Goal: Check status: Check status

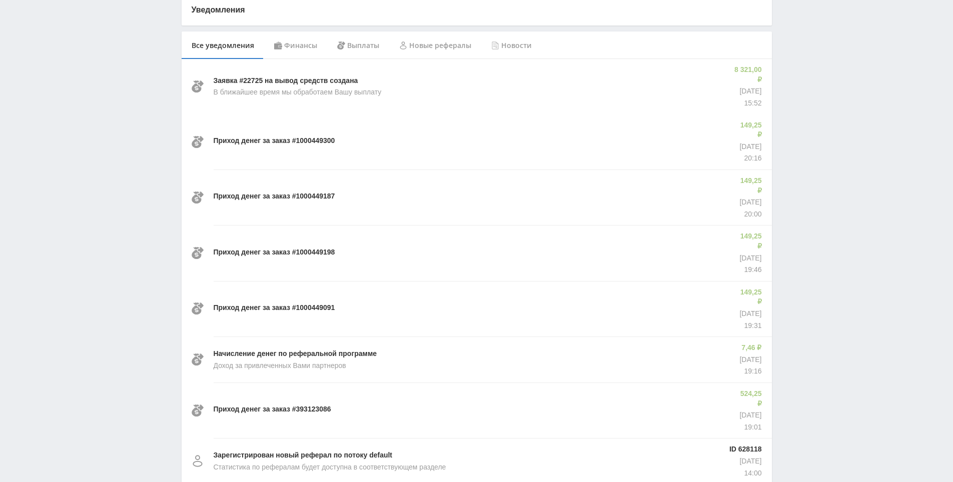
scroll to position [211, 0]
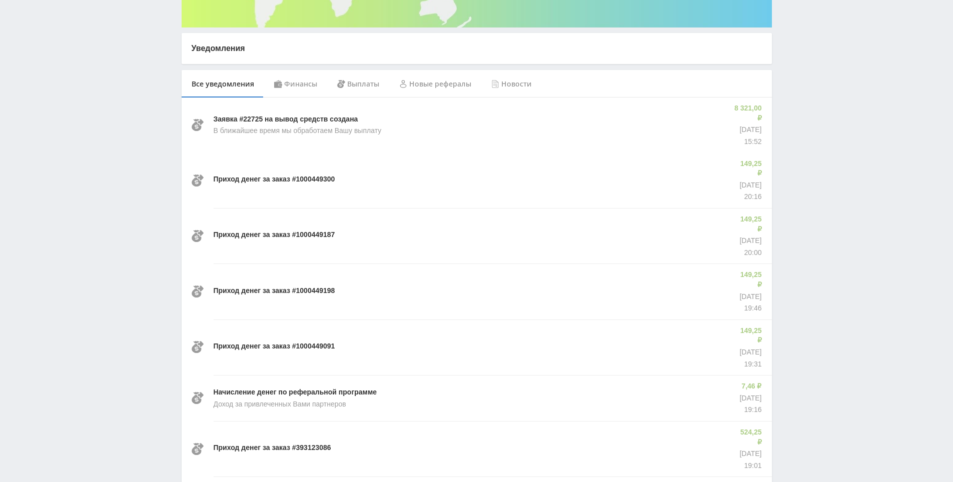
drag, startPoint x: 797, startPoint y: 283, endPoint x: 723, endPoint y: 339, distance: 92.8
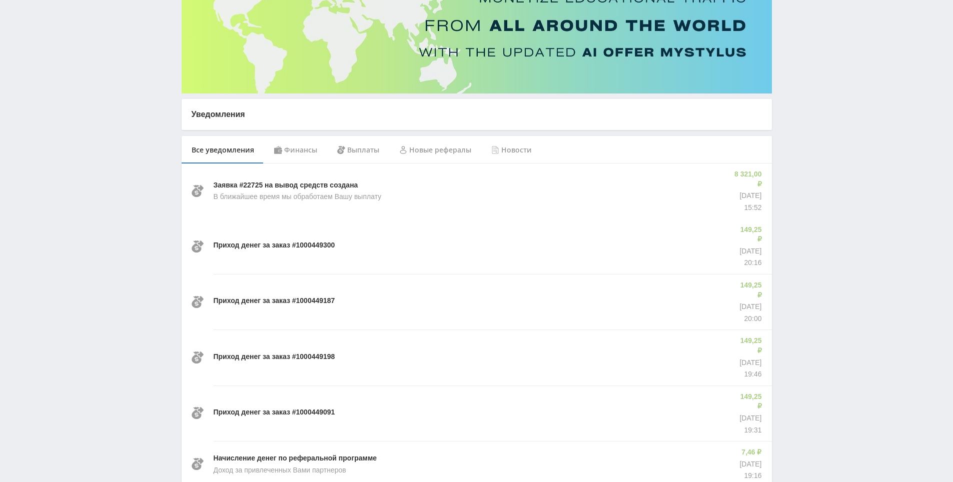
drag, startPoint x: 787, startPoint y: 302, endPoint x: 793, endPoint y: 269, distance: 33.5
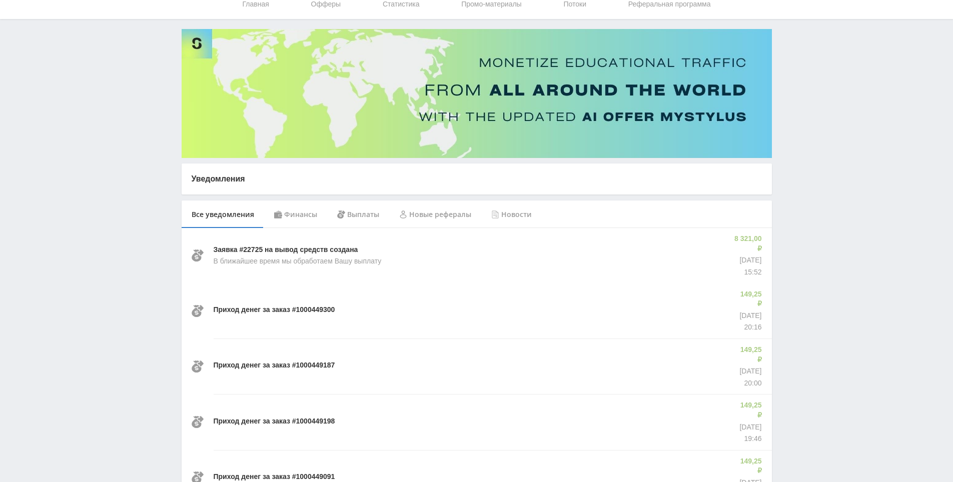
scroll to position [4, 0]
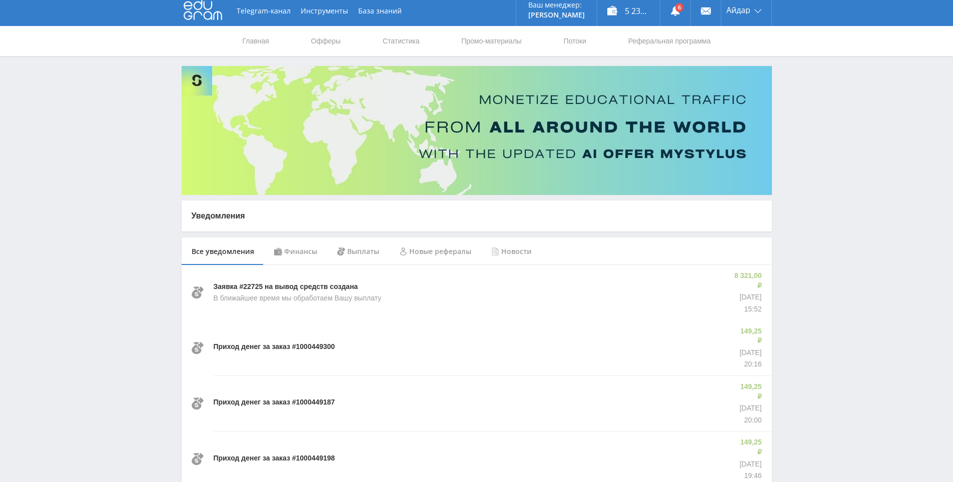
drag, startPoint x: 778, startPoint y: 270, endPoint x: 807, endPoint y: 223, distance: 55.4
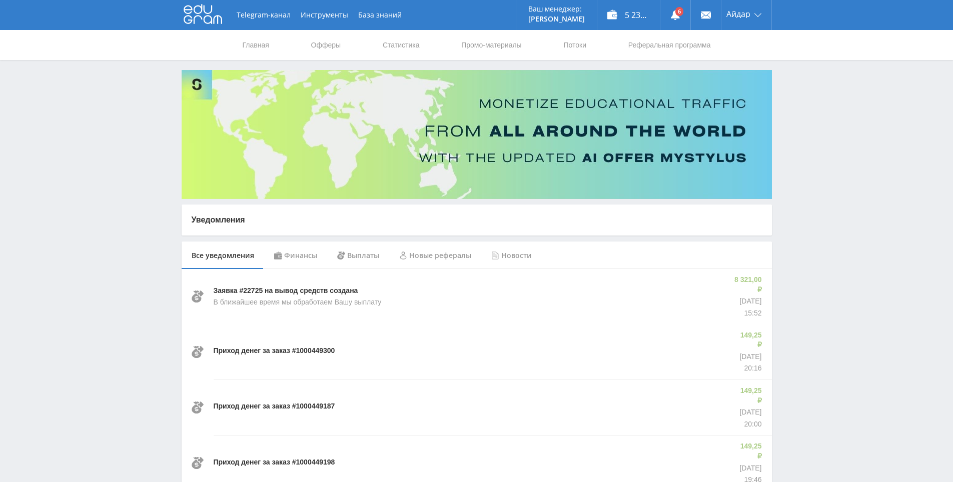
drag, startPoint x: 810, startPoint y: 221, endPoint x: 802, endPoint y: 124, distance: 97.3
drag, startPoint x: 802, startPoint y: 124, endPoint x: 653, endPoint y: 63, distance: 161.3
click at [389, 41] on link "Статистика" at bounding box center [401, 45] width 39 height 30
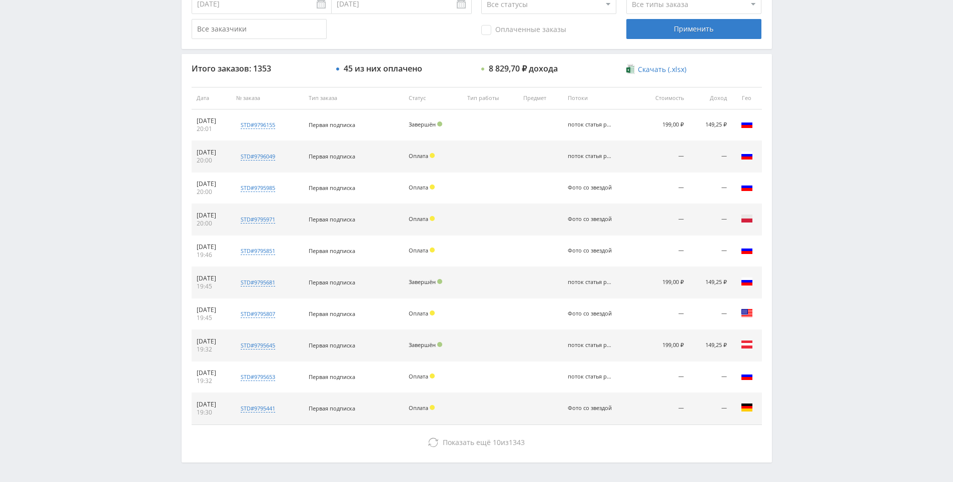
drag, startPoint x: 849, startPoint y: 191, endPoint x: 849, endPoint y: 223, distance: 32.5
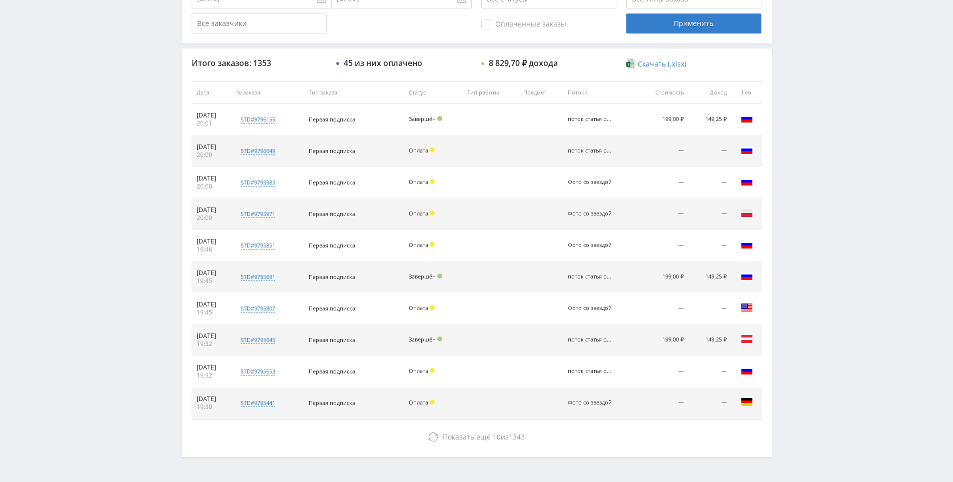
scroll to position [353, 0]
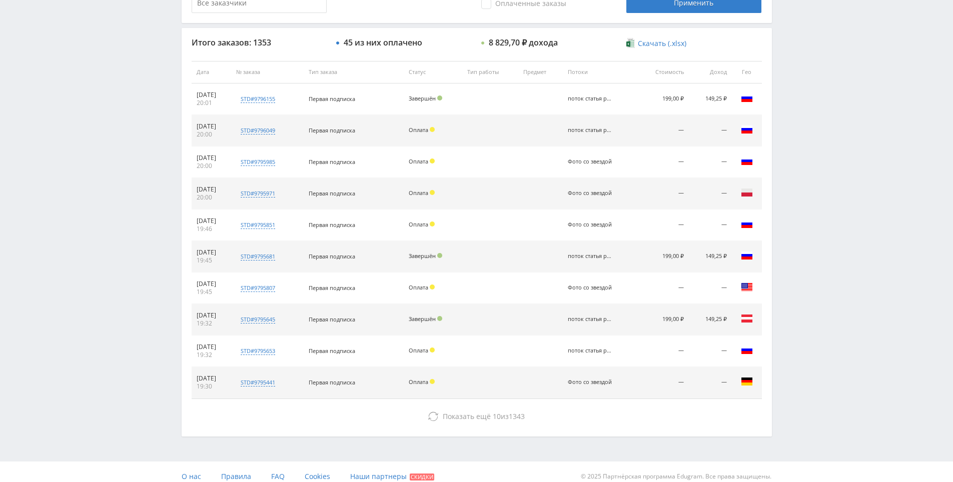
drag, startPoint x: 838, startPoint y: 234, endPoint x: 777, endPoint y: 287, distance: 81.2
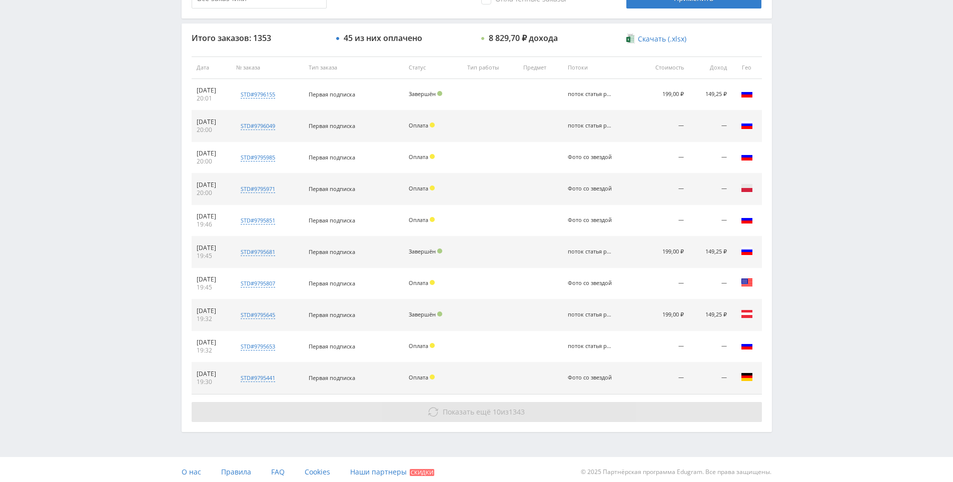
click at [408, 408] on button "Показать ещё 10 из 1343" at bounding box center [477, 412] width 570 height 20
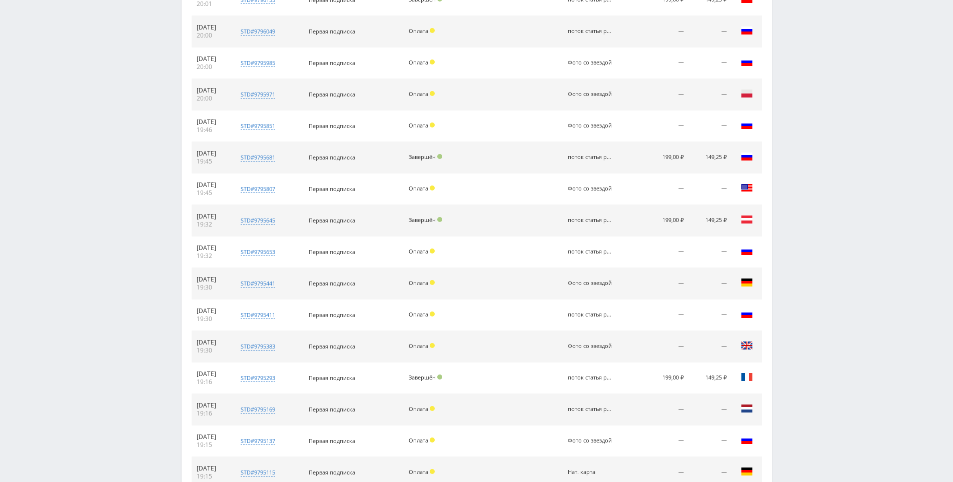
scroll to position [609, 0]
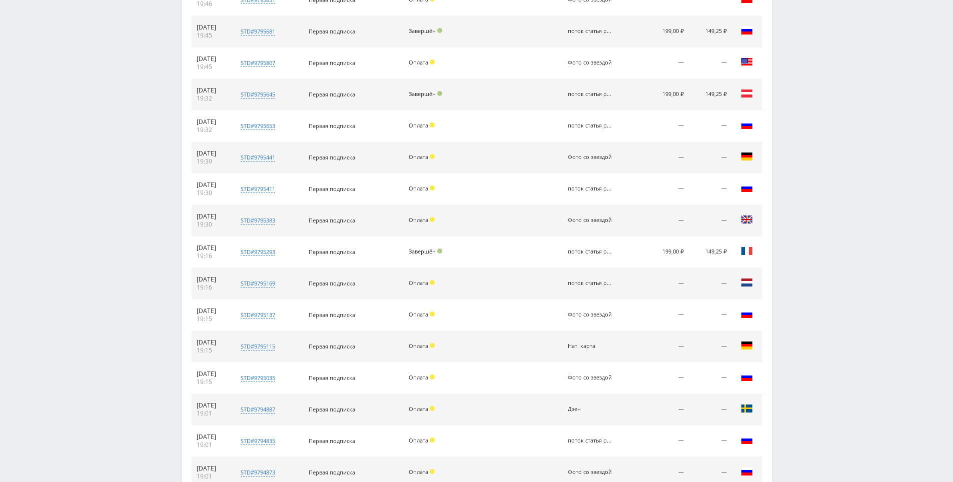
drag, startPoint x: 846, startPoint y: 199, endPoint x: 849, endPoint y: 262, distance: 63.1
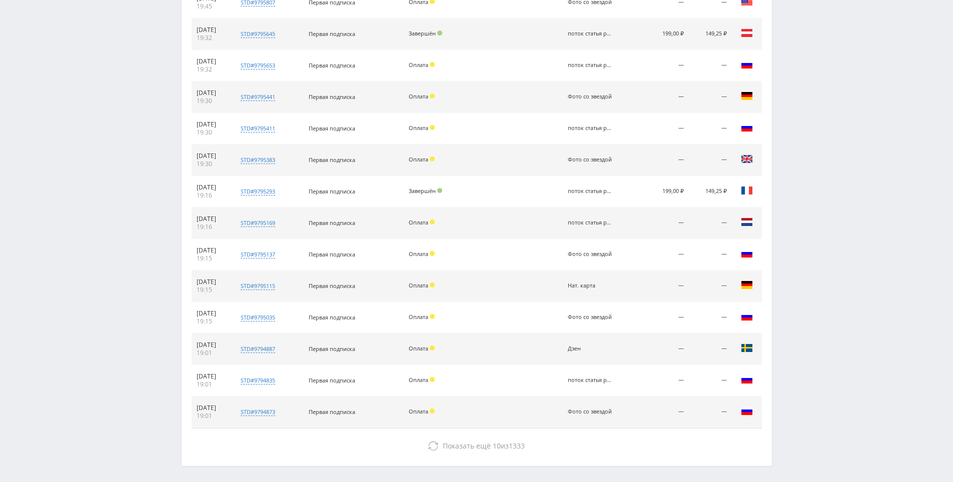
drag, startPoint x: 823, startPoint y: 262, endPoint x: 739, endPoint y: 365, distance: 133.2
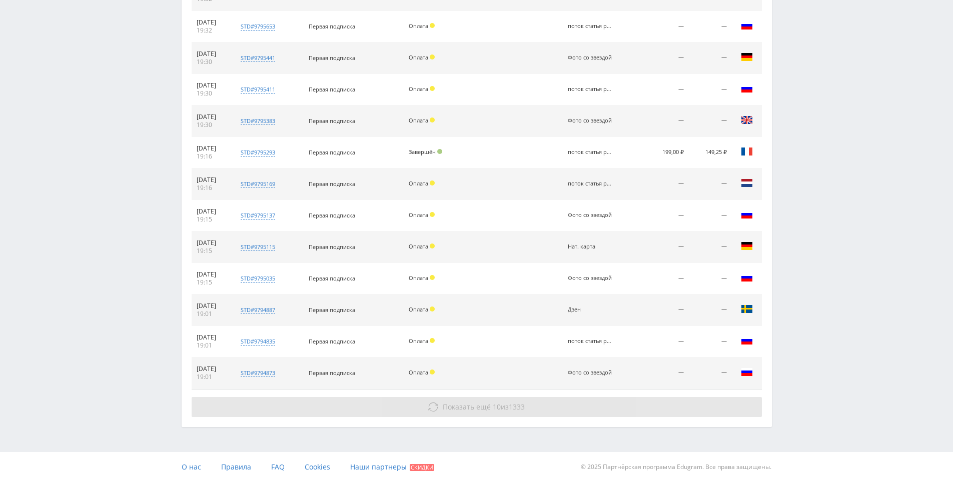
drag, startPoint x: 470, startPoint y: 412, endPoint x: 464, endPoint y: 423, distance: 12.8
click at [470, 412] on button "Показать ещё 10 из 1333" at bounding box center [477, 407] width 570 height 20
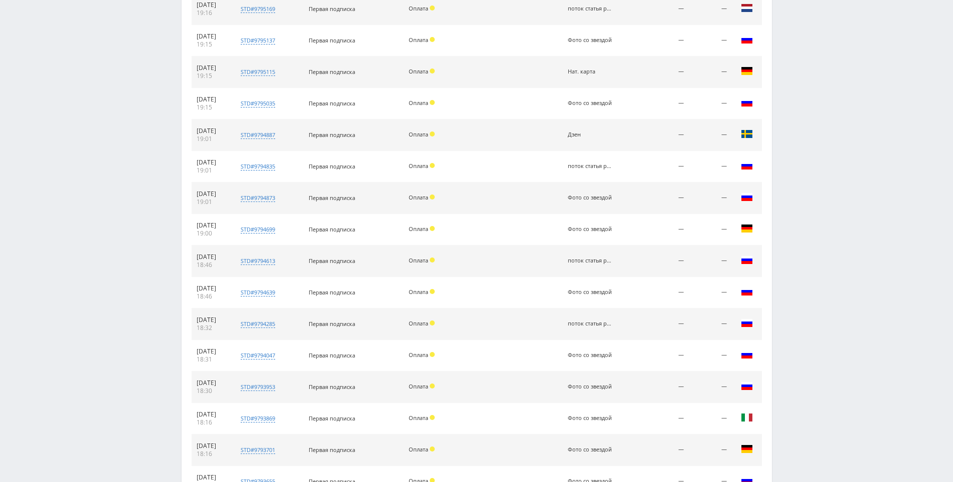
drag, startPoint x: 897, startPoint y: 322, endPoint x: 925, endPoint y: 428, distance: 109.5
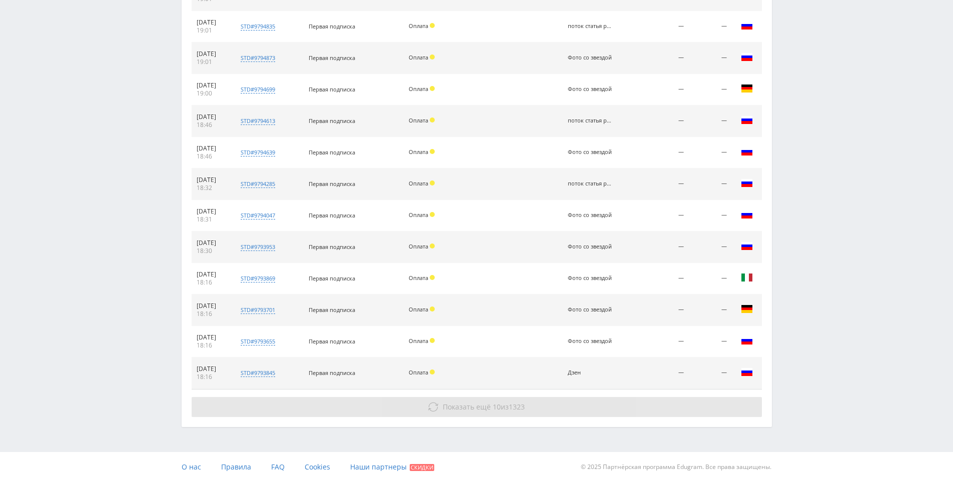
click at [654, 417] on button "Показать ещё 10 из 1323" at bounding box center [477, 407] width 570 height 20
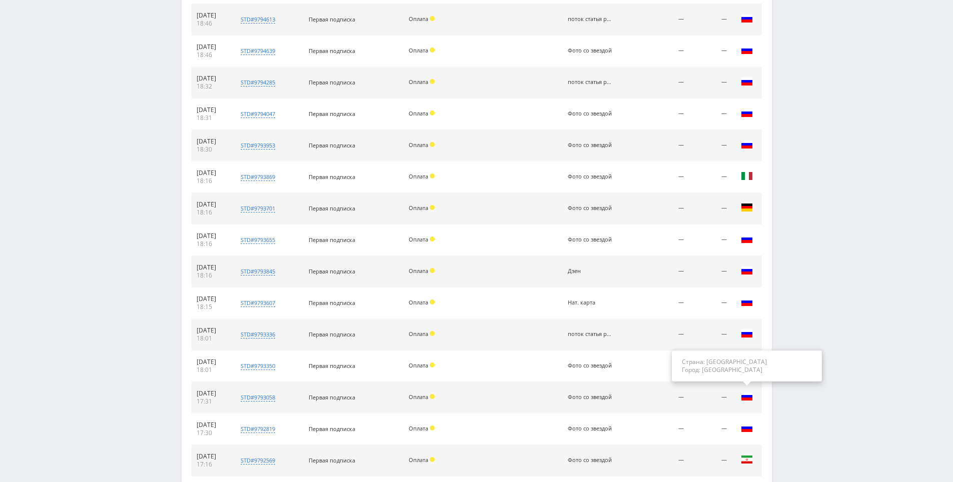
drag, startPoint x: 870, startPoint y: 324, endPoint x: 749, endPoint y: 375, distance: 131.0
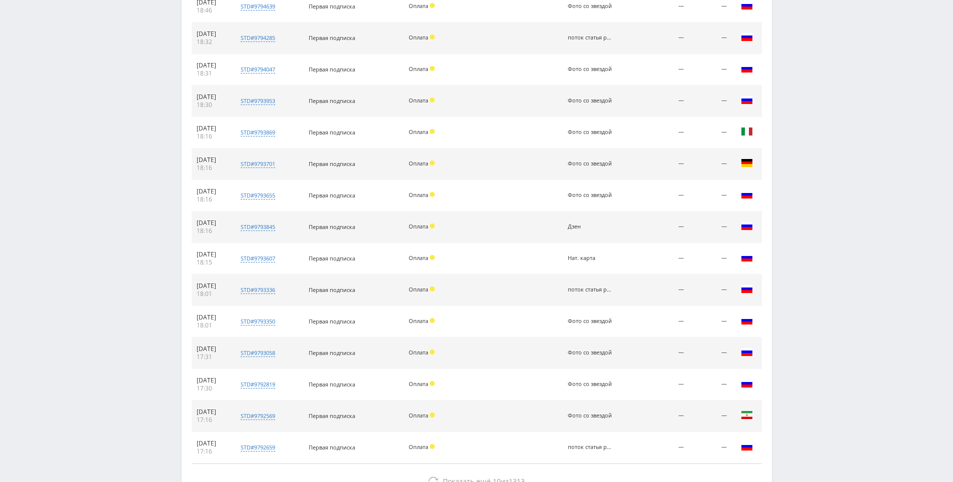
scroll to position [1208, 0]
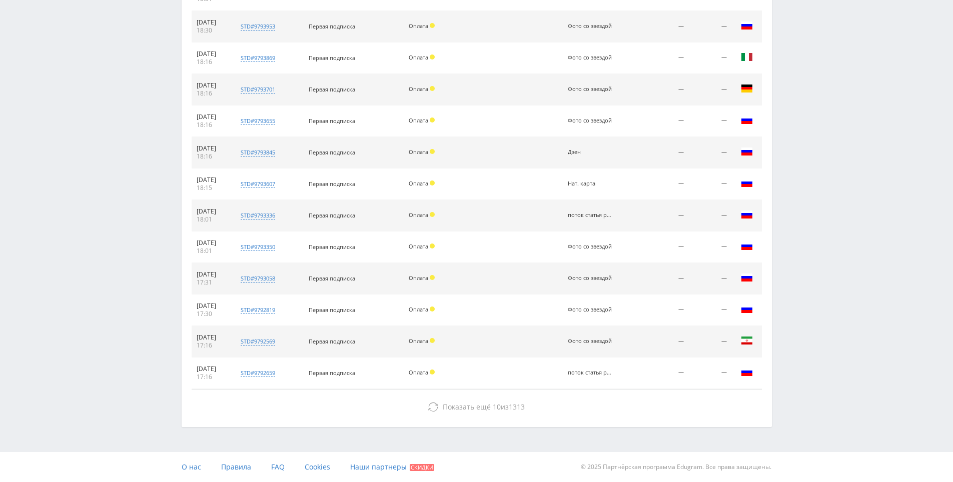
drag, startPoint x: 880, startPoint y: 260, endPoint x: 846, endPoint y: 361, distance: 107.2
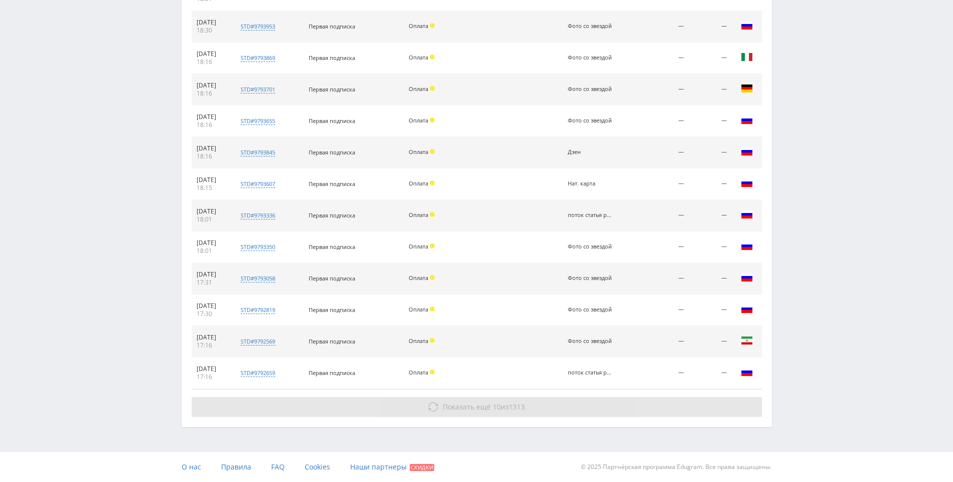
click at [616, 404] on button "Показать ещё 10 из 1313" at bounding box center [477, 407] width 570 height 20
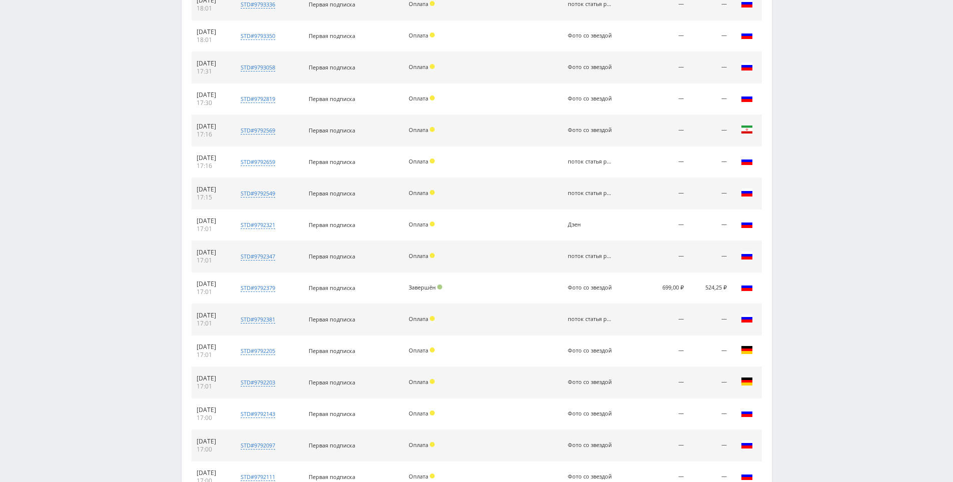
drag, startPoint x: 775, startPoint y: 292, endPoint x: 751, endPoint y: 348, distance: 60.9
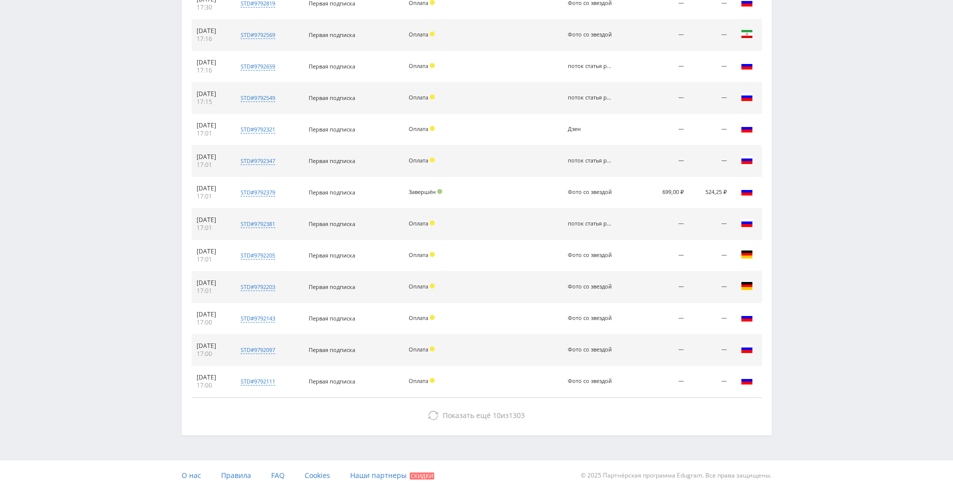
scroll to position [1523, 0]
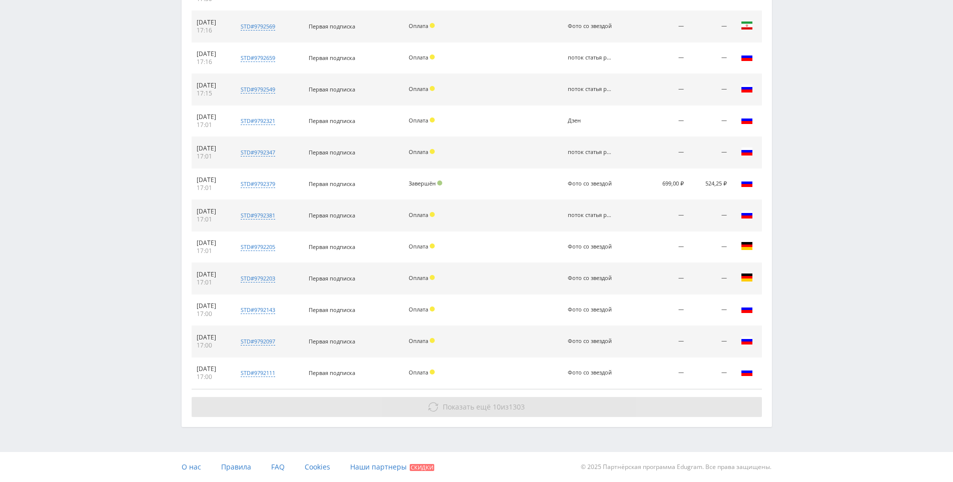
click at [591, 401] on button "Показать ещё 10 из 1303" at bounding box center [477, 407] width 570 height 20
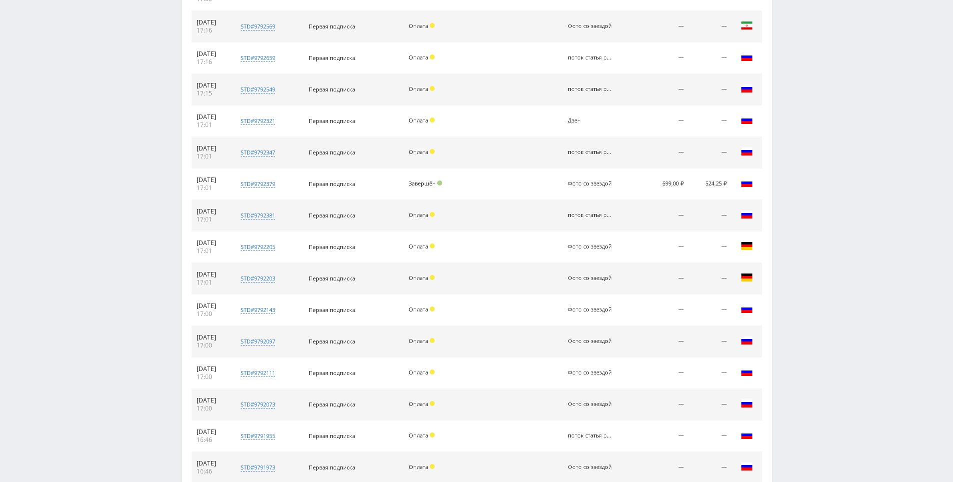
drag, startPoint x: 859, startPoint y: 225, endPoint x: 855, endPoint y: 174, distance: 50.7
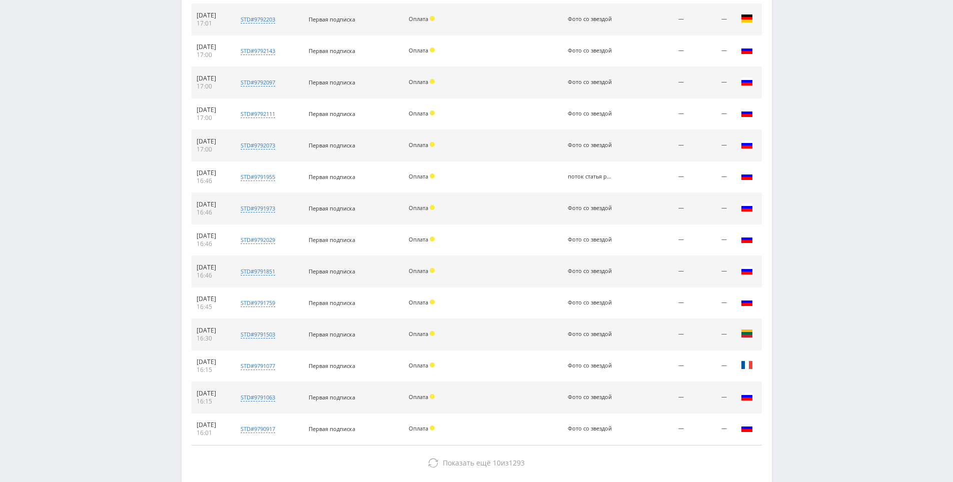
drag, startPoint x: 856, startPoint y: 176, endPoint x: 738, endPoint y: 339, distance: 201.6
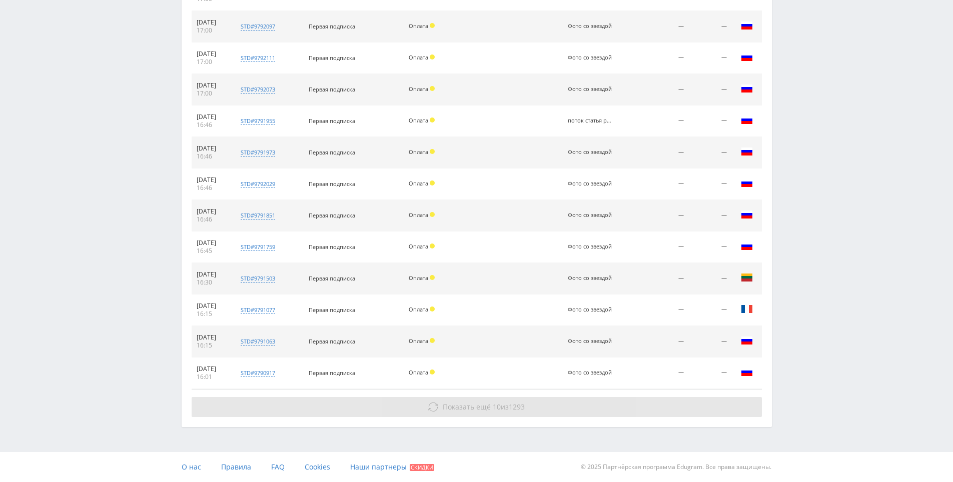
click at [663, 403] on button "Показать ещё 10 из 1293" at bounding box center [477, 407] width 570 height 20
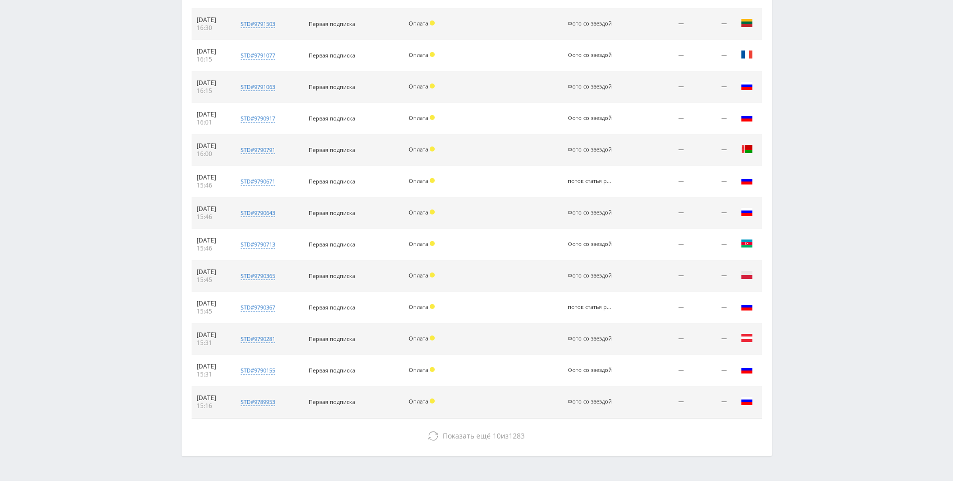
scroll to position [2122, 0]
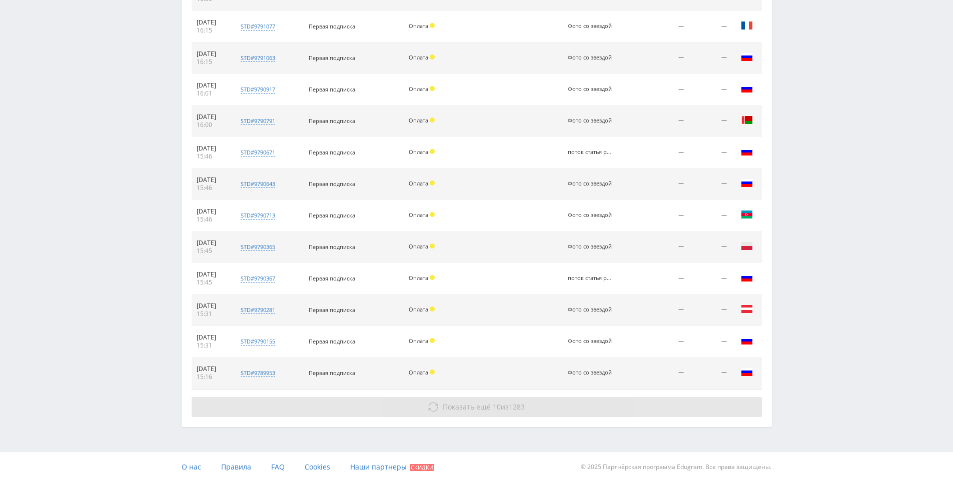
drag, startPoint x: 817, startPoint y: 308, endPoint x: 733, endPoint y: 409, distance: 131.3
click at [715, 412] on button "Показать ещё 10 из 1283" at bounding box center [477, 407] width 570 height 20
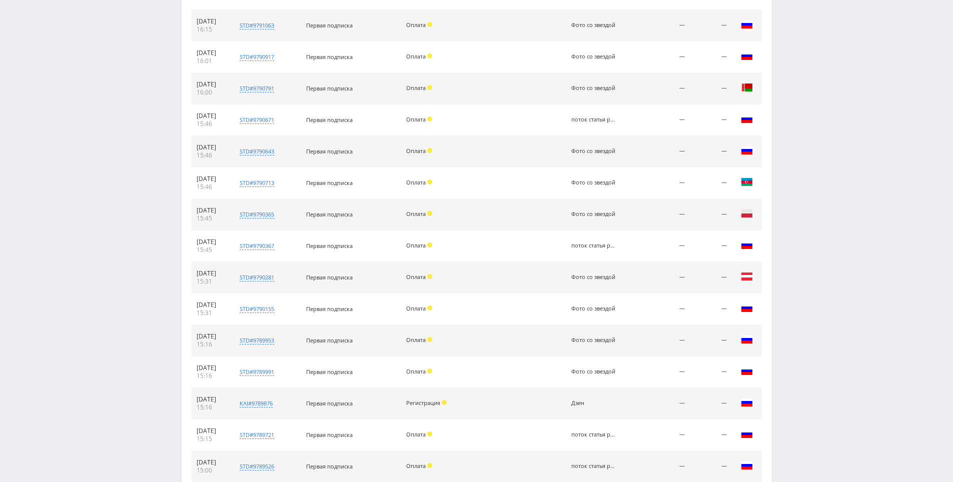
scroll to position [2437, 0]
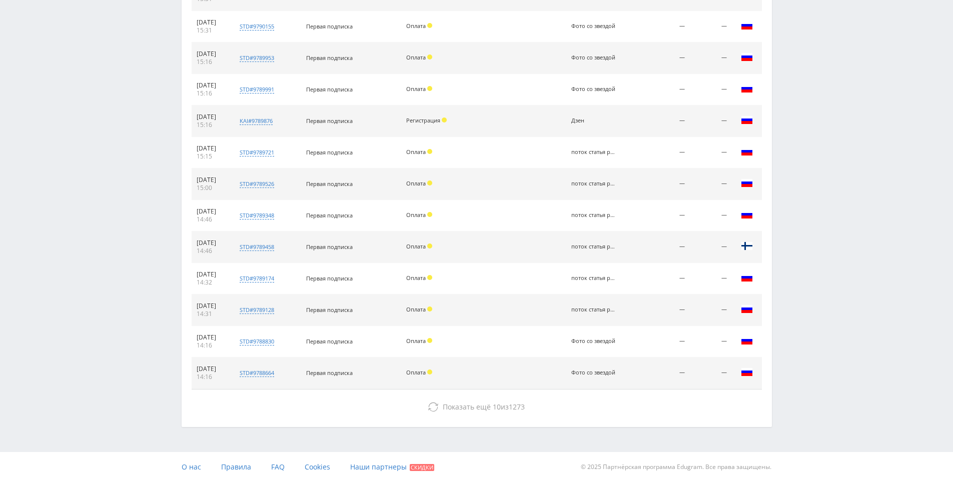
drag, startPoint x: 852, startPoint y: 207, endPoint x: 659, endPoint y: 374, distance: 255.2
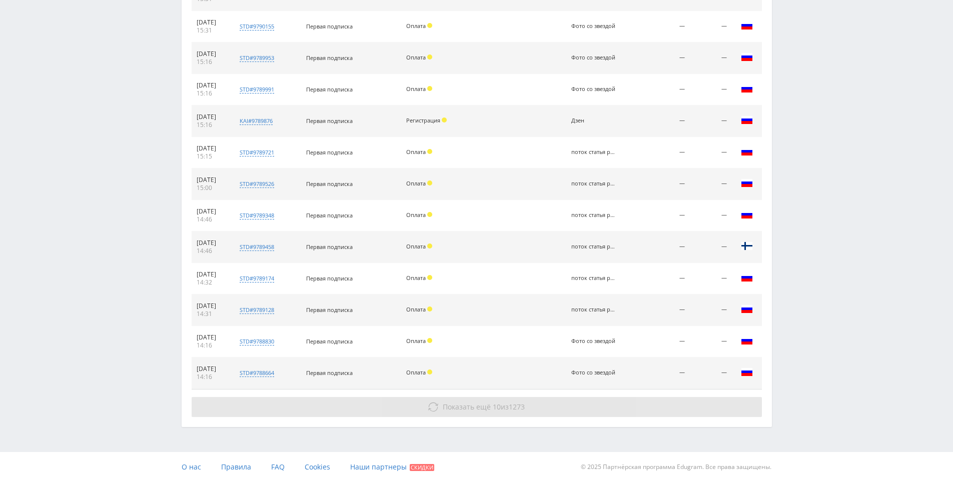
click at [604, 401] on button "Показать ещё 10 из 1273" at bounding box center [477, 407] width 570 height 20
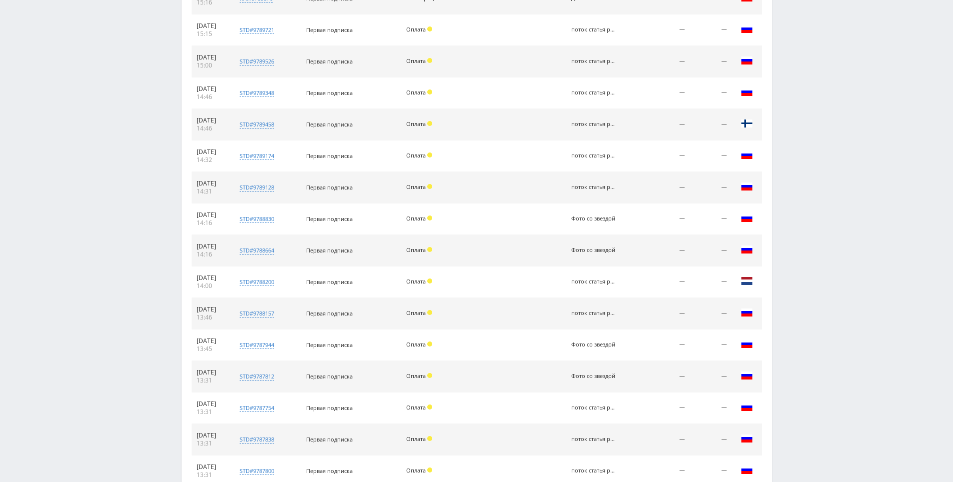
scroll to position [2752, 0]
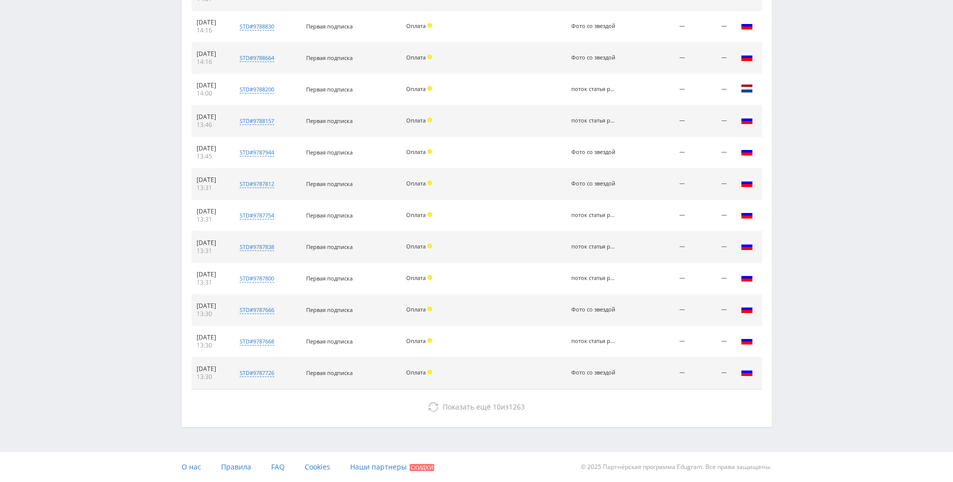
drag, startPoint x: 818, startPoint y: 218, endPoint x: 680, endPoint y: 396, distance: 225.2
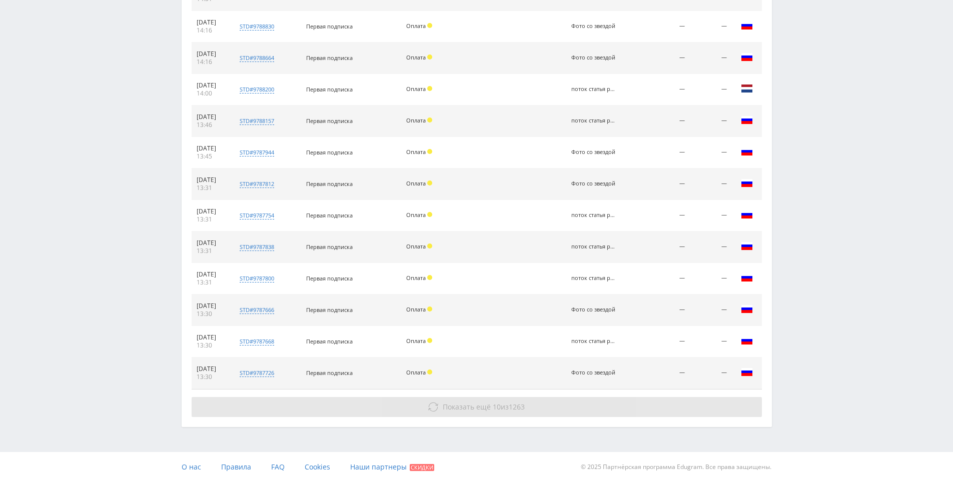
click at [670, 403] on button "Показать ещё 10 из 1263" at bounding box center [477, 407] width 570 height 20
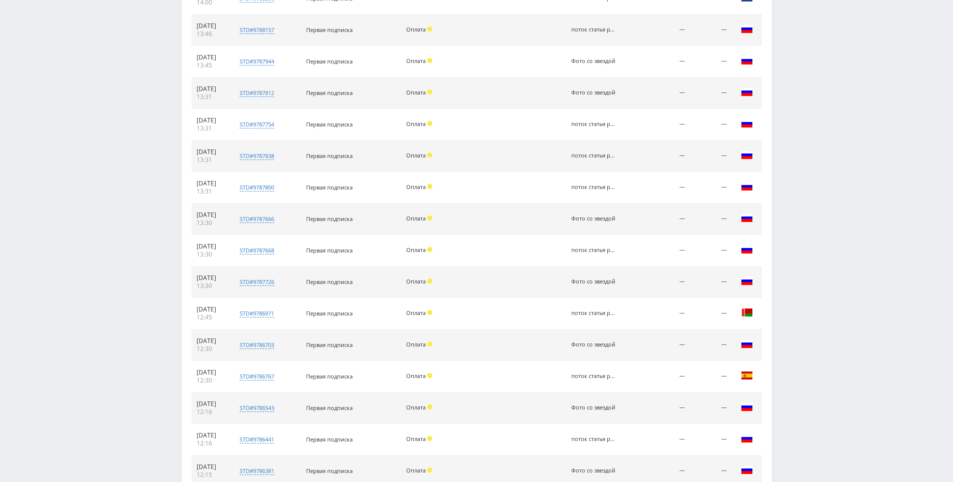
scroll to position [3067, 0]
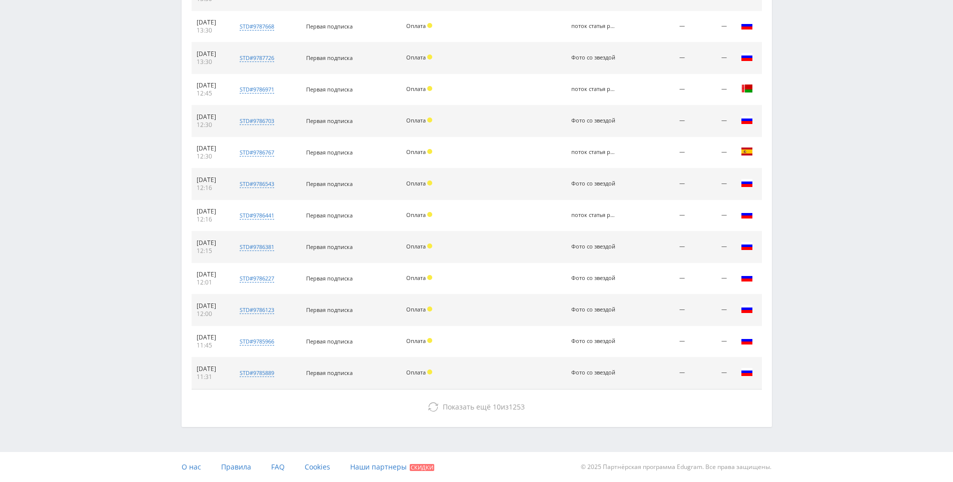
drag, startPoint x: 833, startPoint y: 225, endPoint x: 862, endPoint y: 348, distance: 125.9
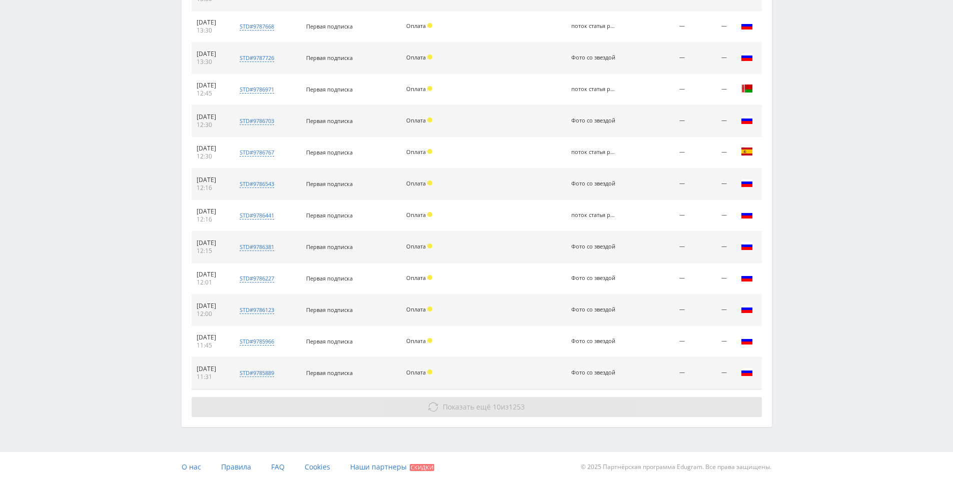
click at [642, 403] on button "Показать ещё 10 из 1253" at bounding box center [477, 407] width 570 height 20
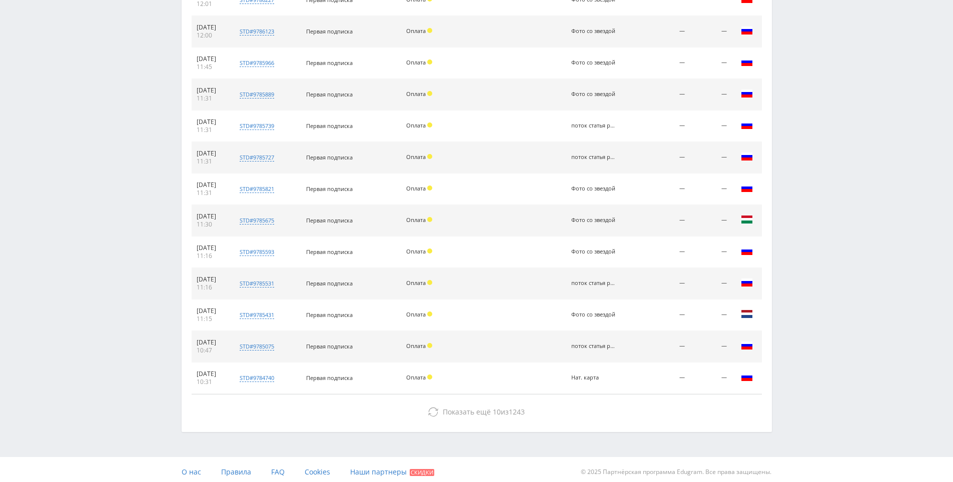
drag, startPoint x: 831, startPoint y: 269, endPoint x: 644, endPoint y: 381, distance: 218.0
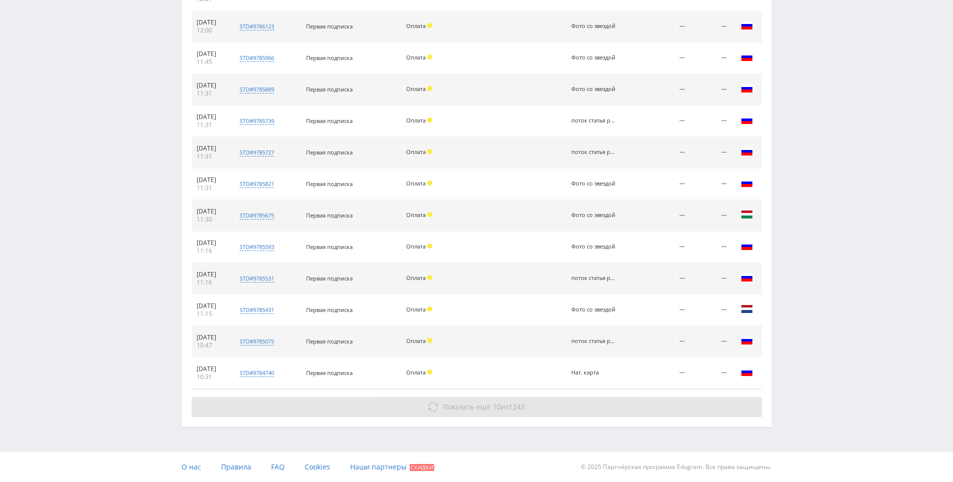
click at [587, 405] on button "Показать ещё 10 из 1243" at bounding box center [477, 407] width 570 height 20
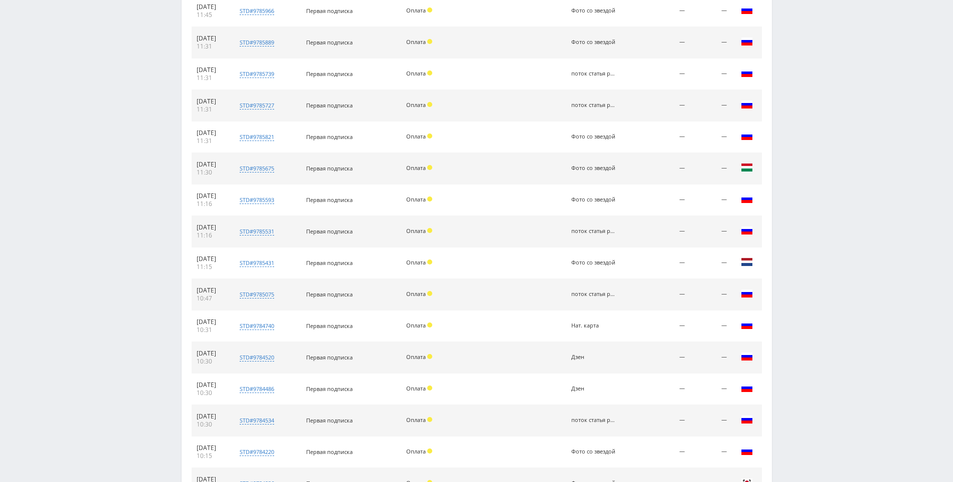
scroll to position [3665, 0]
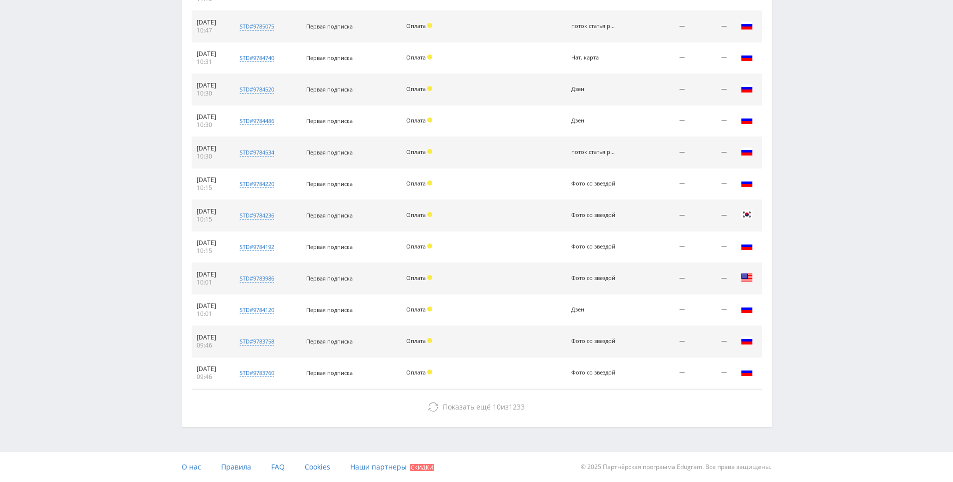
drag, startPoint x: 842, startPoint y: 219, endPoint x: 868, endPoint y: 373, distance: 156.2
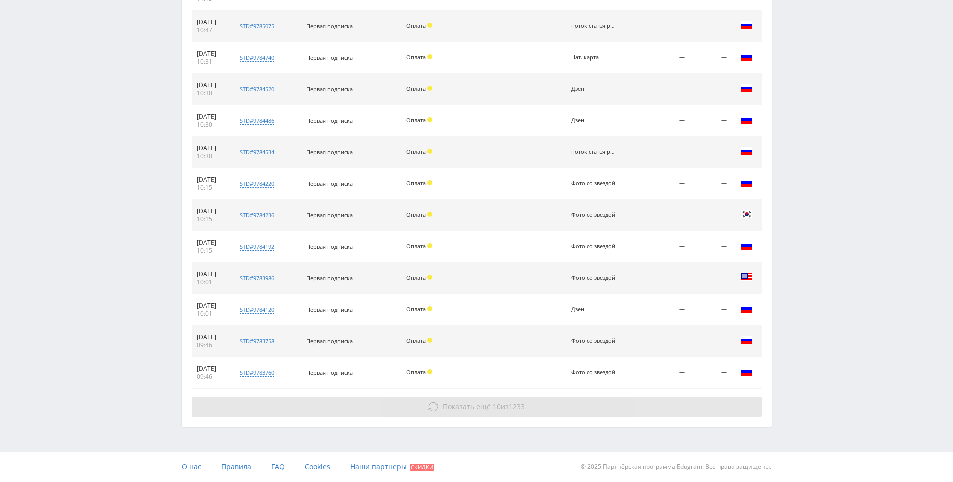
click at [552, 399] on button "Показать ещё 10 из 1233" at bounding box center [477, 407] width 570 height 20
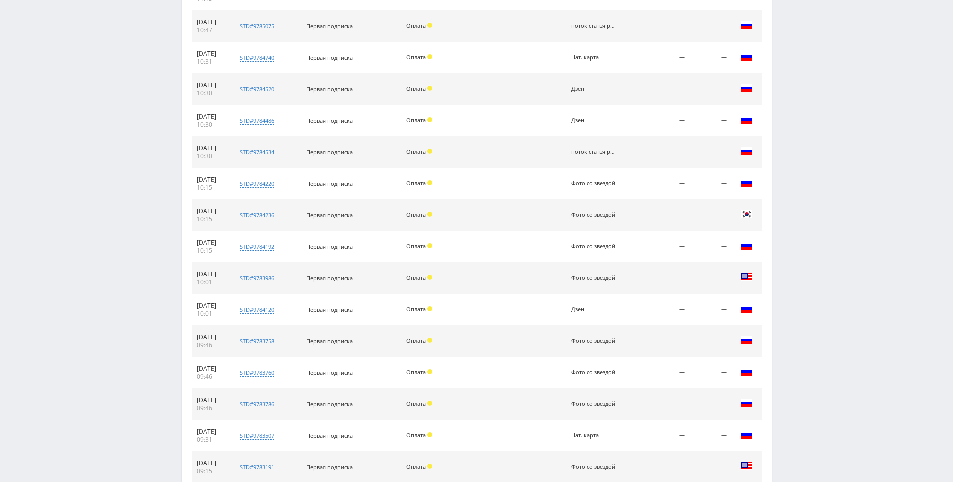
scroll to position [3980, 0]
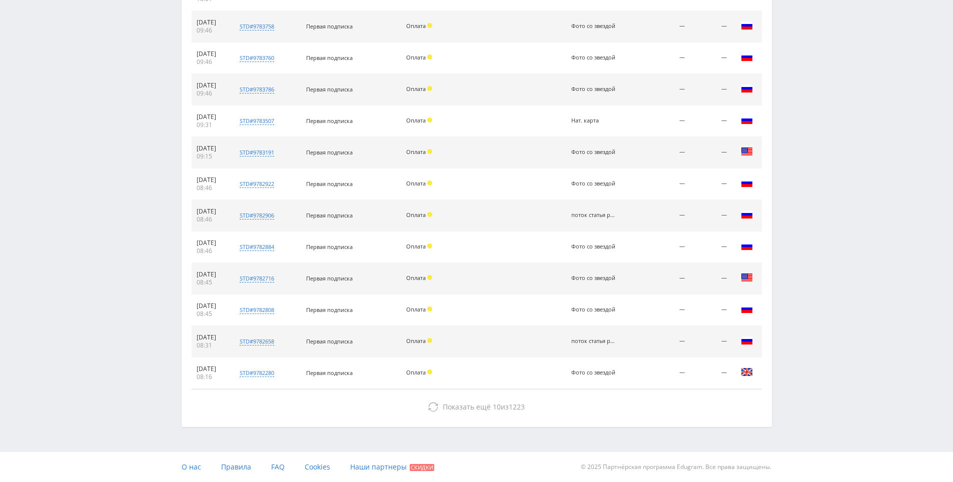
drag, startPoint x: 827, startPoint y: 193, endPoint x: 839, endPoint y: 348, distance: 155.4
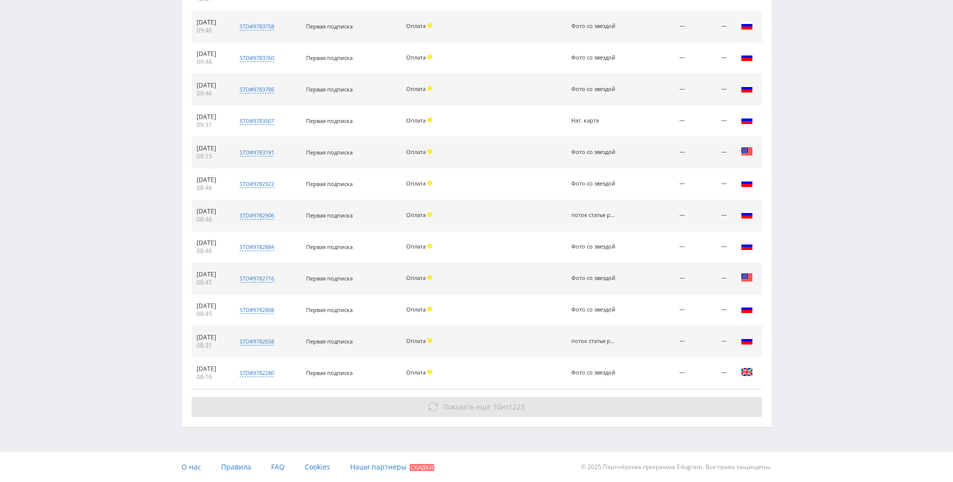
click at [611, 399] on button "Показать ещё 10 из 1223" at bounding box center [477, 407] width 570 height 20
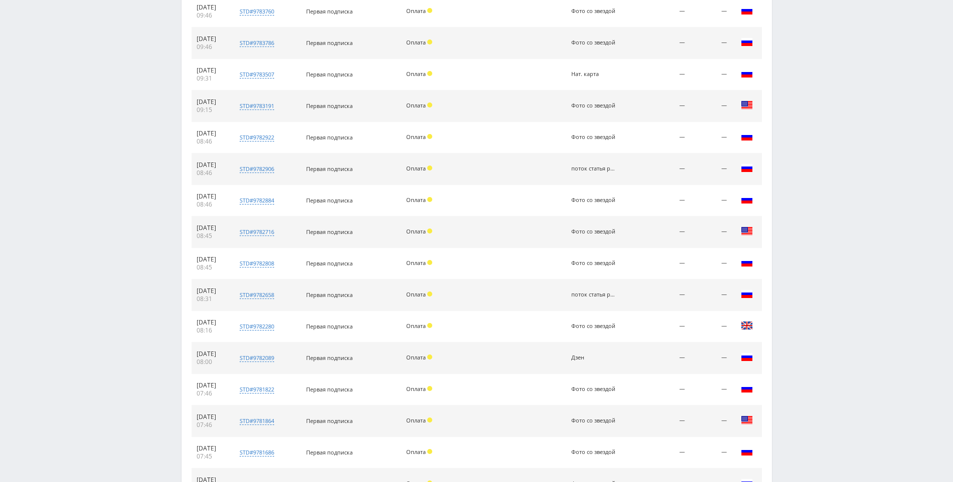
scroll to position [4295, 0]
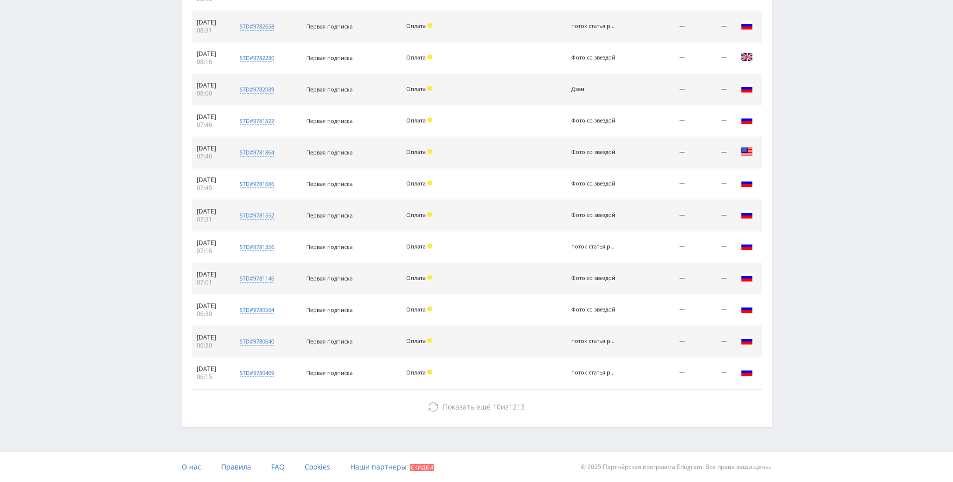
drag, startPoint x: 859, startPoint y: 227, endPoint x: 741, endPoint y: 355, distance: 174.4
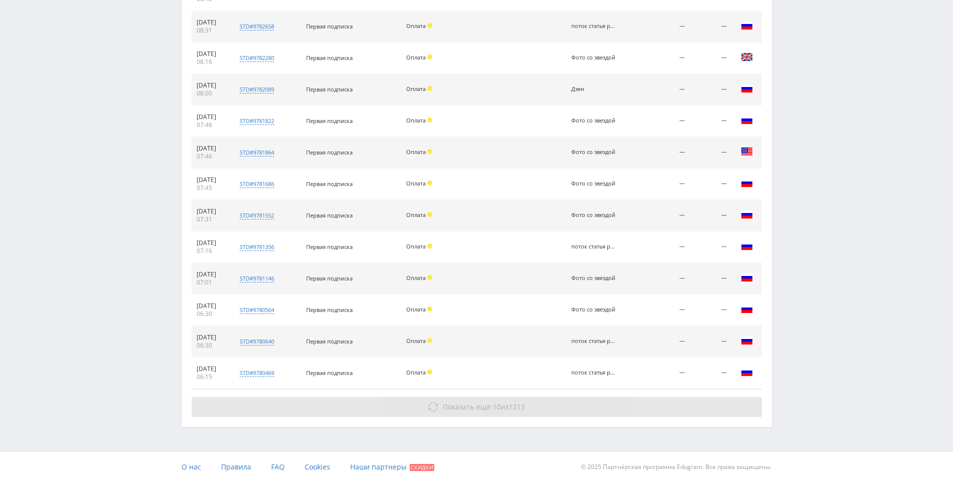
click at [694, 400] on button "Показать ещё 10 из 1213" at bounding box center [477, 407] width 570 height 20
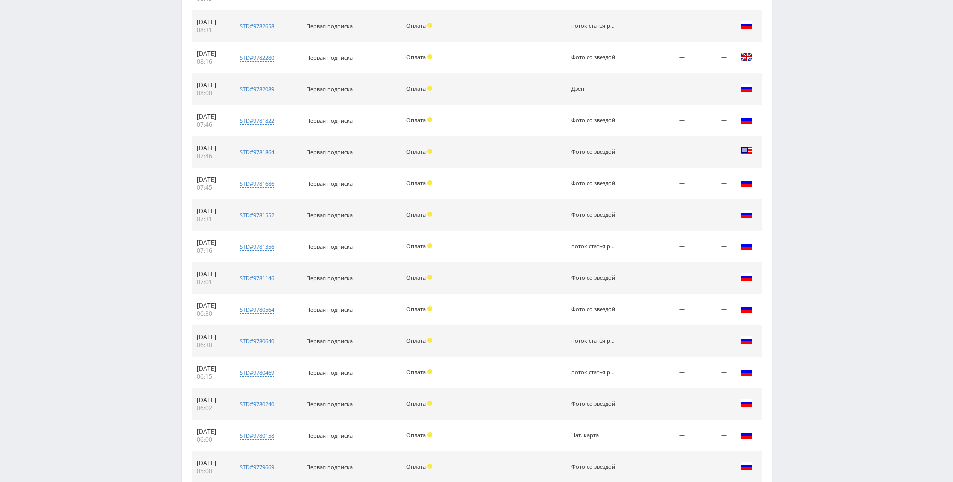
scroll to position [4579, 0]
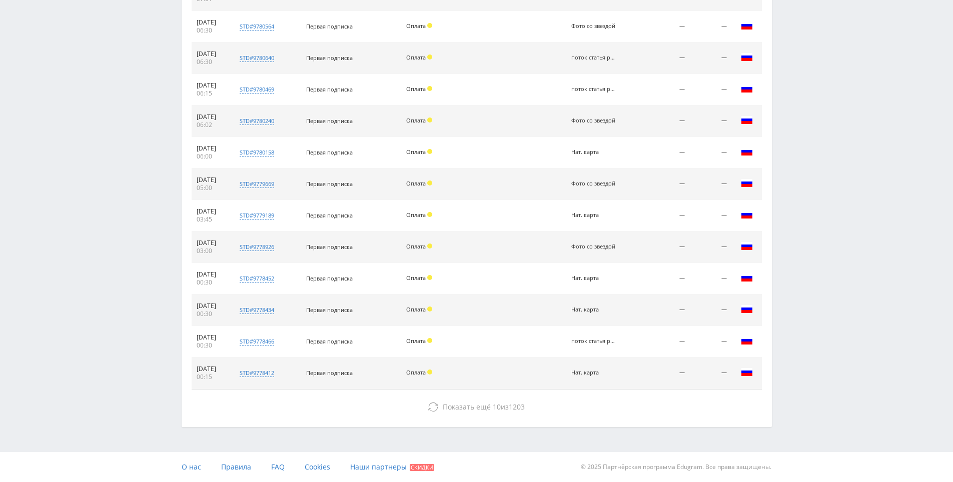
drag, startPoint x: 813, startPoint y: 349, endPoint x: 809, endPoint y: 394, distance: 45.2
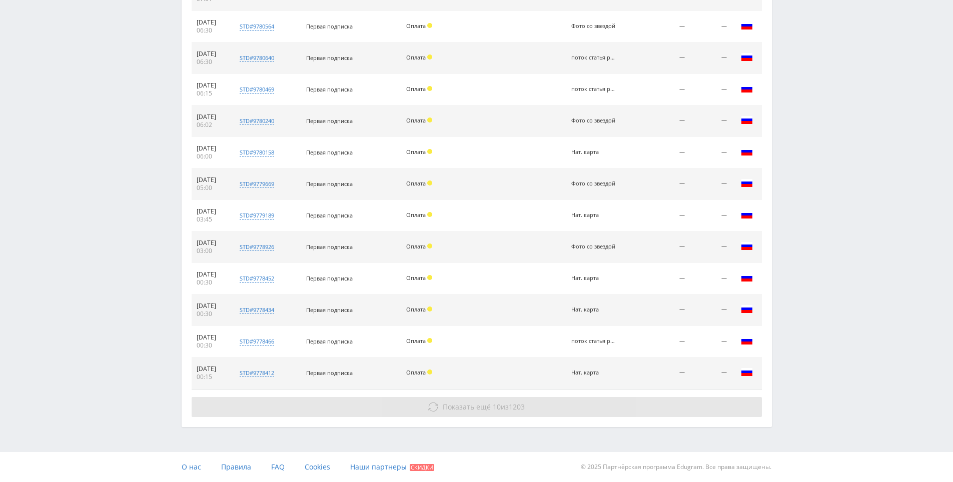
click at [629, 405] on button "Показать ещё 10 из 1203" at bounding box center [477, 407] width 570 height 20
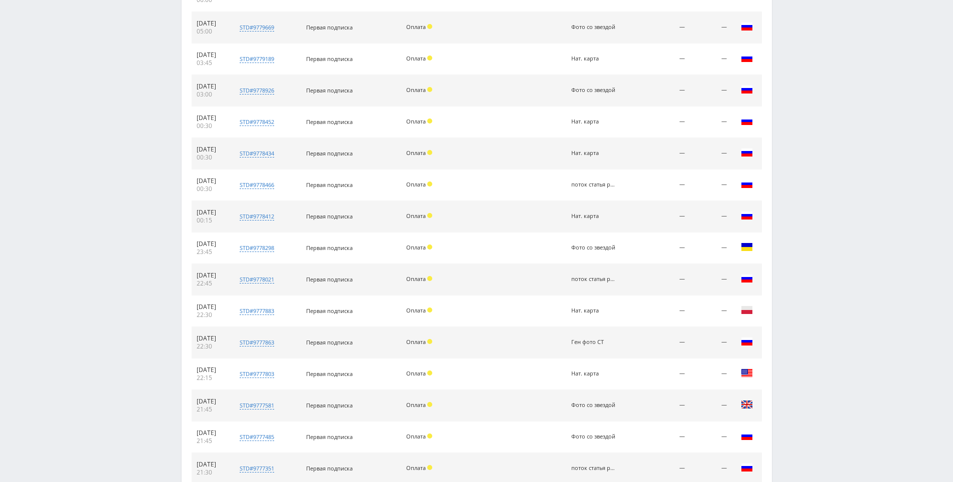
drag, startPoint x: 874, startPoint y: 293, endPoint x: 879, endPoint y: 301, distance: 9.0
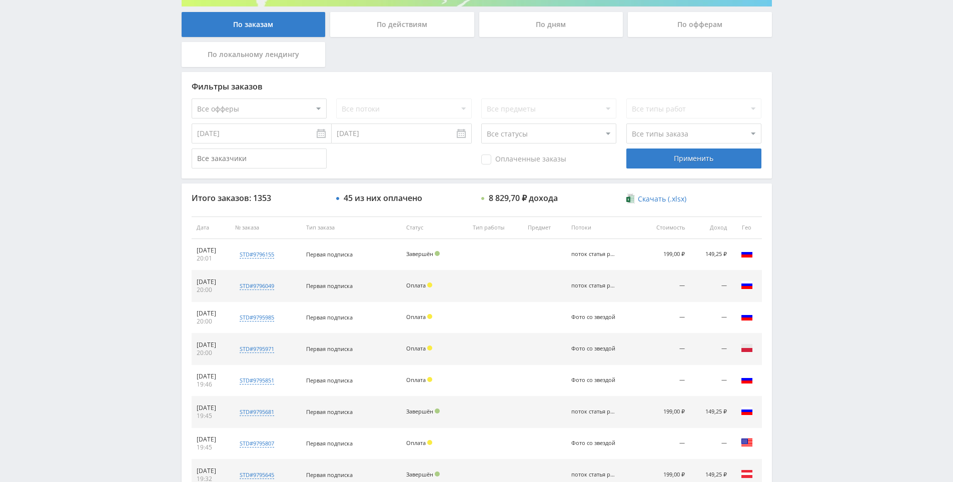
scroll to position [0, 0]
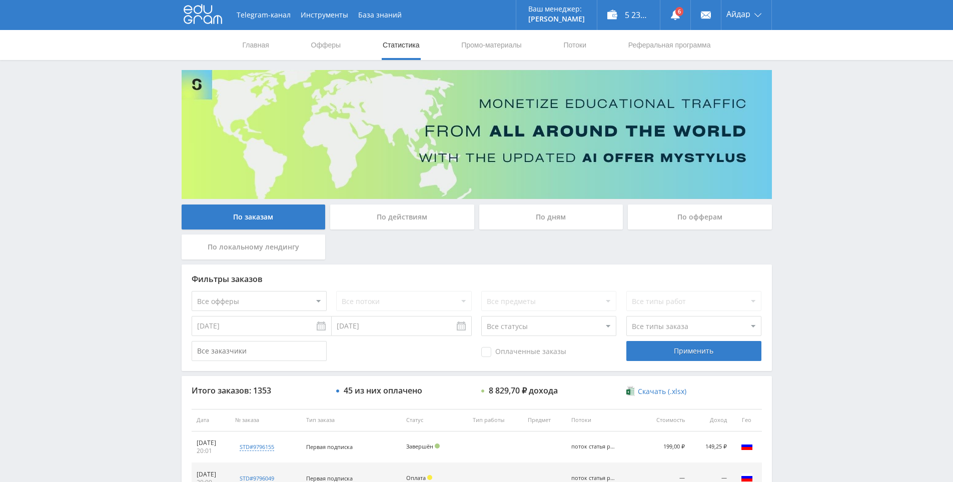
drag, startPoint x: 871, startPoint y: 294, endPoint x: 824, endPoint y: 206, distance: 100.0
click at [678, 18] on use at bounding box center [675, 15] width 9 height 10
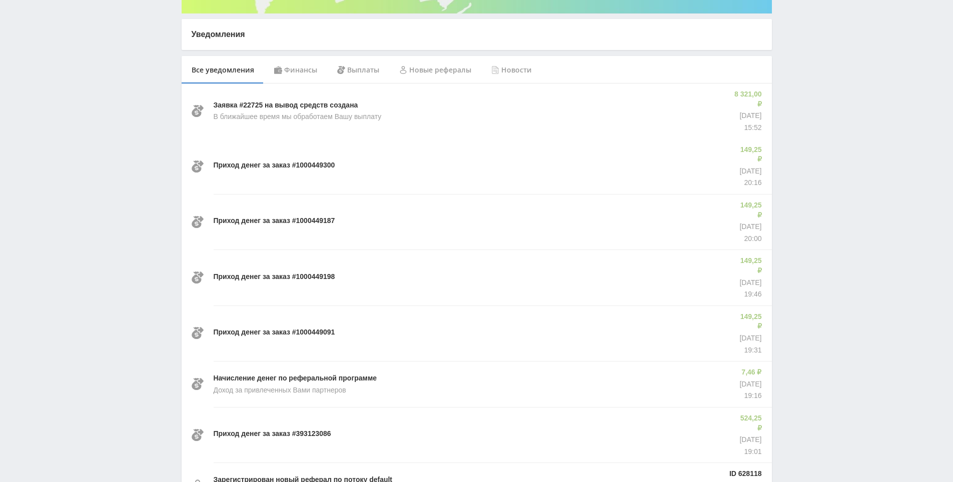
scroll to position [187, 0]
drag, startPoint x: 828, startPoint y: 162, endPoint x: 824, endPoint y: 118, distance: 44.2
click at [824, 118] on div "Telegram-канал Инструменты База знаний Ваш менеджер: [PERSON_NAME] Online @edug…" at bounding box center [476, 392] width 953 height 1159
click at [626, 461] on div "Зарегистрирован новый реферал по потоку default Статистика по рефералам будет д…" at bounding box center [467, 484] width 506 height 46
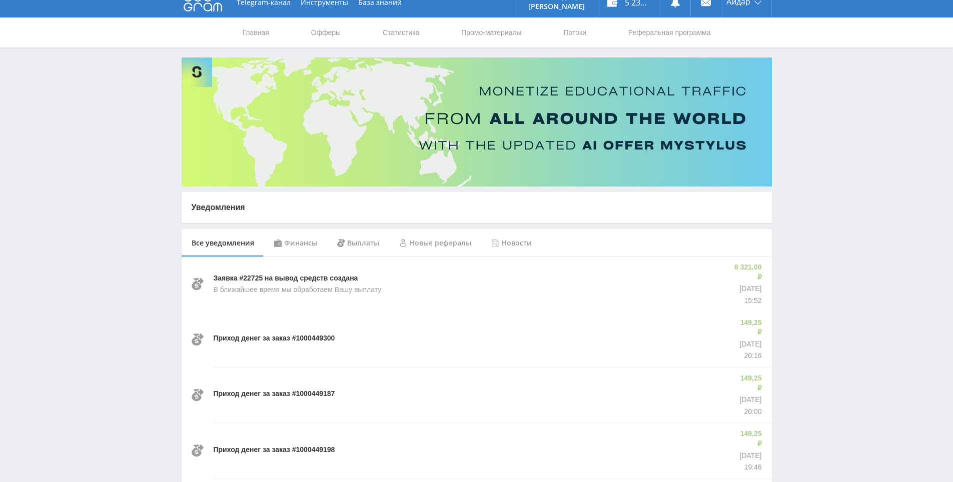
scroll to position [0, 0]
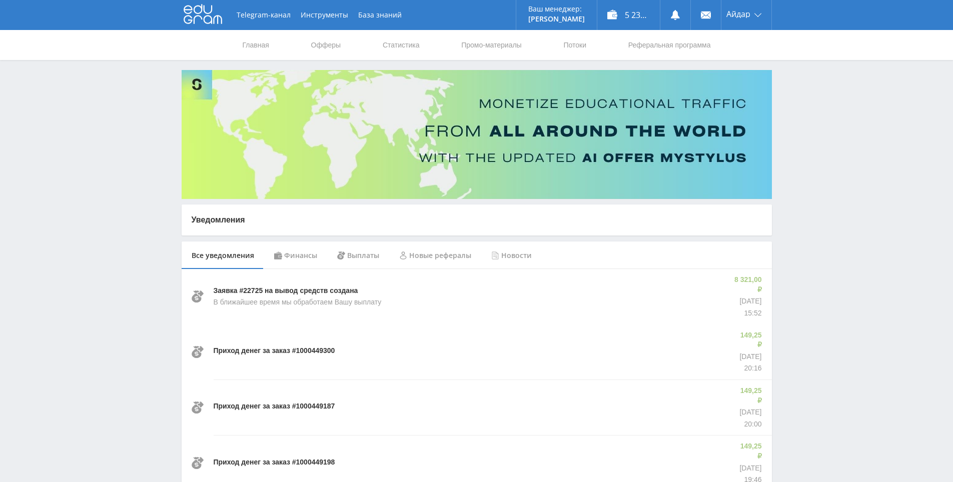
drag, startPoint x: 734, startPoint y: 230, endPoint x: 702, endPoint y: 101, distance: 132.4
click at [644, 45] on link "Реферальная программа" at bounding box center [669, 45] width 85 height 30
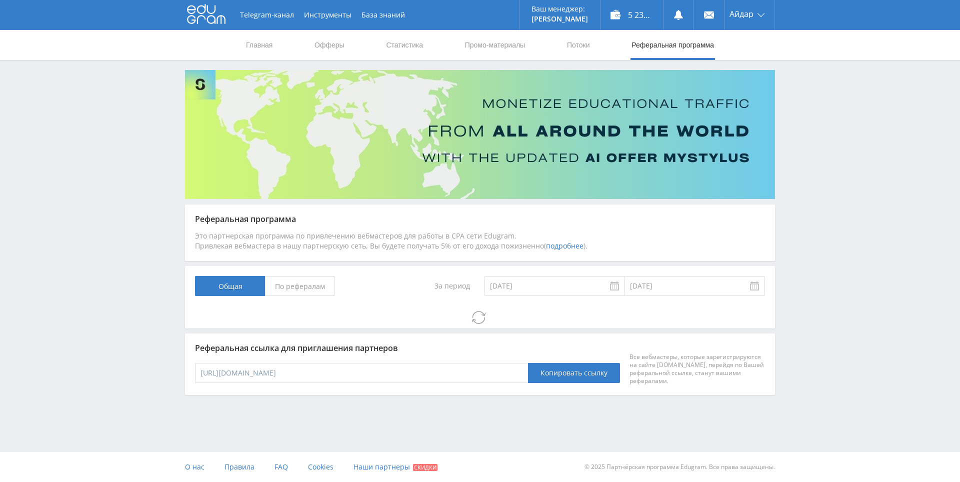
click at [831, 108] on div "Telegram-канал Инструменты База знаний Ваш менеджер: Alex Alex Online @edugram_…" at bounding box center [480, 225] width 960 height 450
click at [836, 110] on div "Telegram-канал Инструменты База знаний Ваш менеджер: Alex Alex Online @edugram_…" at bounding box center [480, 225] width 960 height 450
click at [831, 83] on div "Telegram-канал Инструменты База знаний Ваш менеджер: Alex Alex Online @edugram_…" at bounding box center [480, 225] width 960 height 450
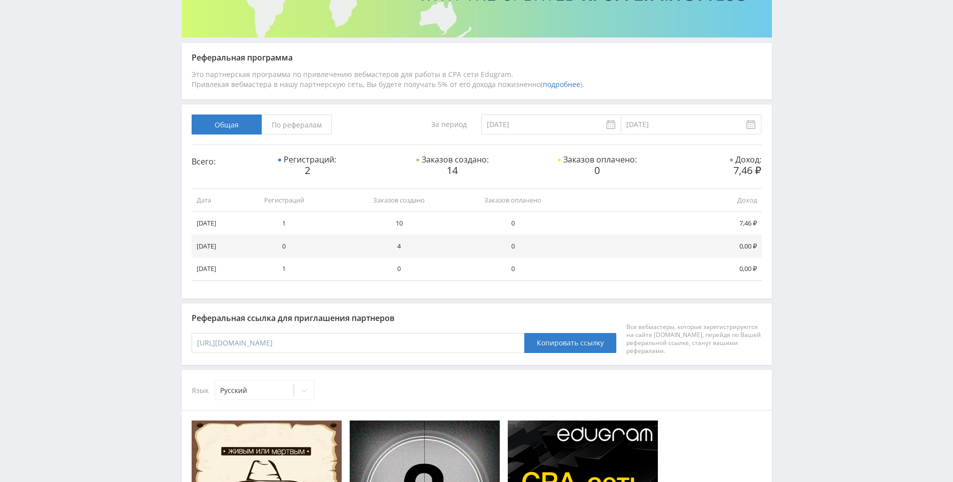
drag, startPoint x: 837, startPoint y: 241, endPoint x: 828, endPoint y: 292, distance: 51.2
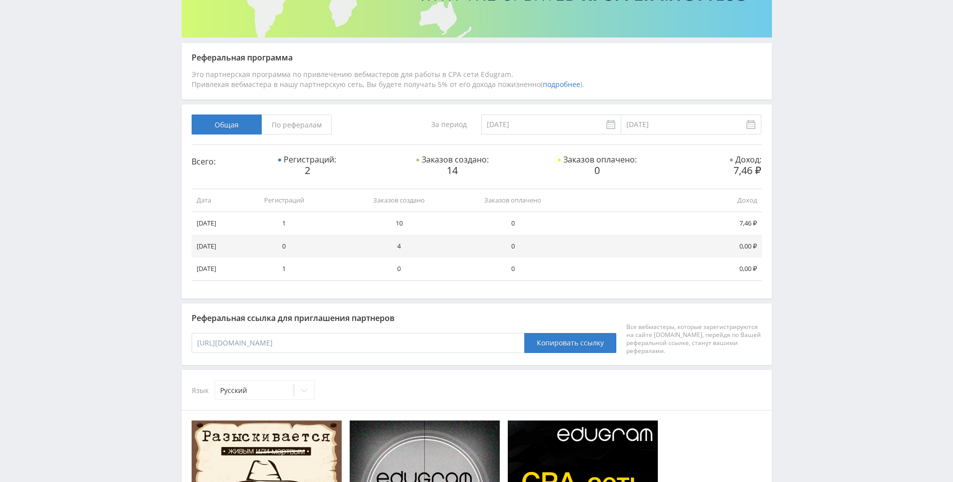
scroll to position [270, 0]
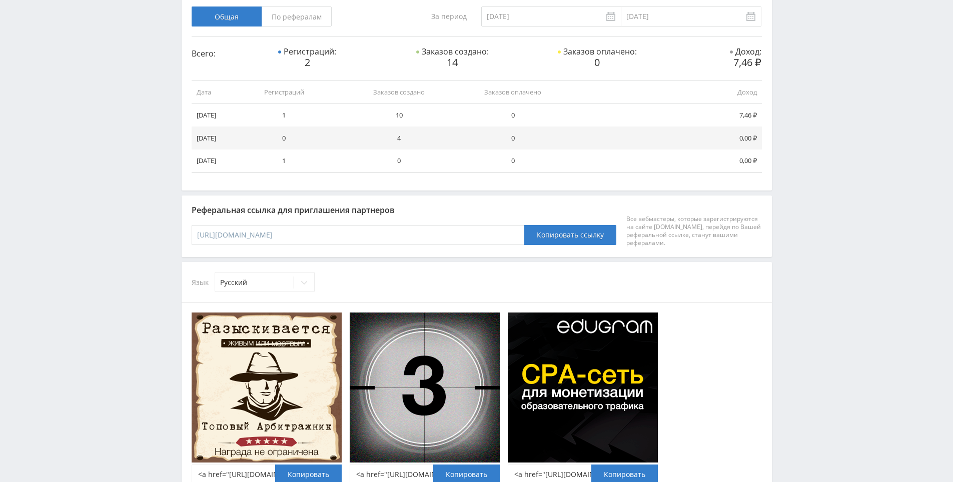
drag, startPoint x: 828, startPoint y: 215, endPoint x: 821, endPoint y: 148, distance: 67.9
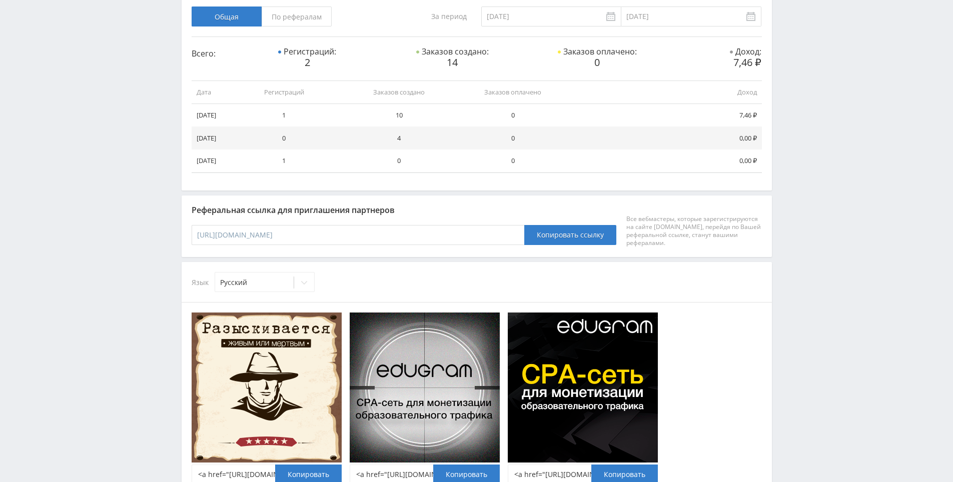
click at [821, 148] on div "Telegram-канал Инструменты База знаний Ваш менеджер: Alex Alex Online @edugram_…" at bounding box center [476, 282] width 953 height 1104
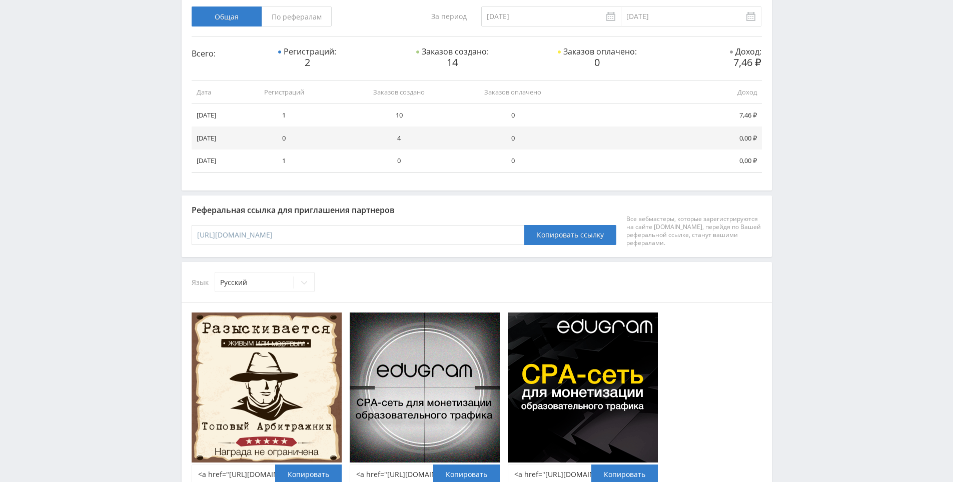
click at [825, 108] on div "Telegram-канал Инструменты База знаний Ваш менеджер: Alex Alex Online @edugram_…" at bounding box center [476, 282] width 953 height 1104
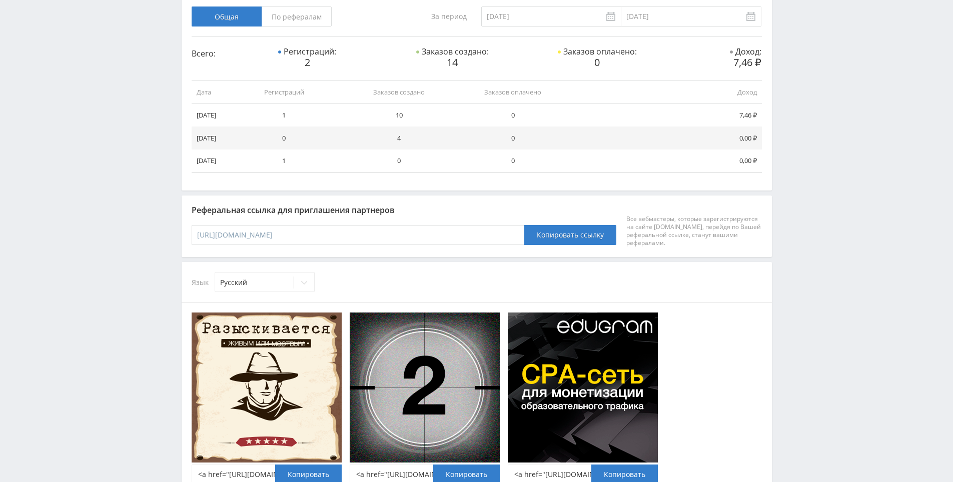
click at [818, 59] on div "Telegram-канал Инструменты База знаний Ваш менеджер: Alex Alex Online @edugram_…" at bounding box center [476, 282] width 953 height 1104
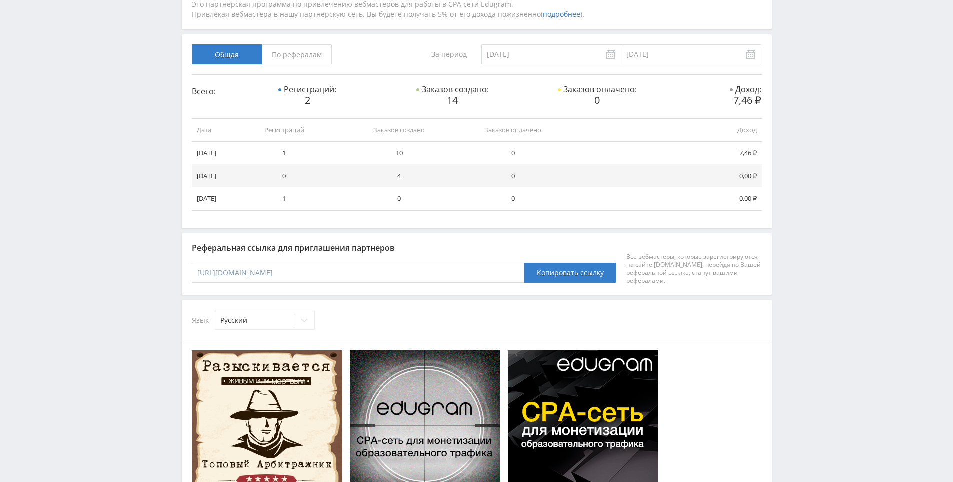
drag, startPoint x: 817, startPoint y: 81, endPoint x: 814, endPoint y: 61, distance: 20.7
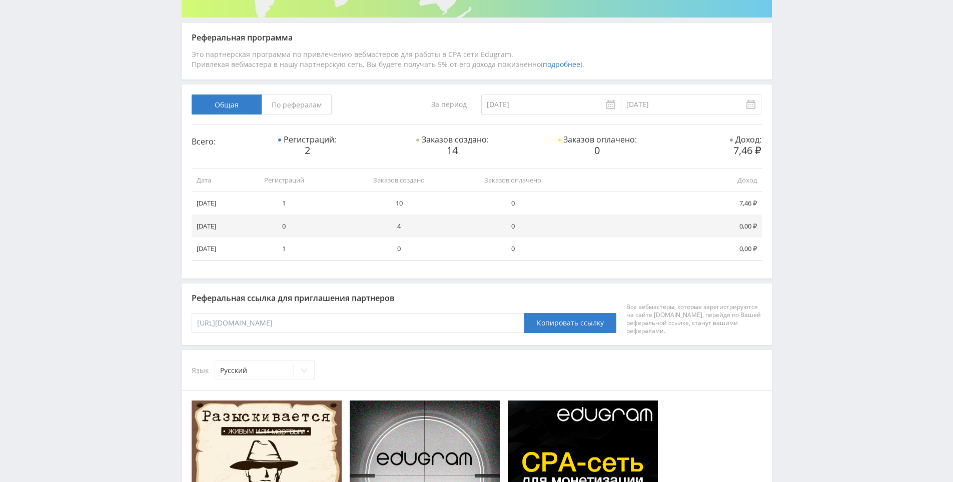
click at [810, 51] on div "Telegram-канал Инструменты База знаний Ваш менеджер: Alex Alex Online @edugram_…" at bounding box center [476, 370] width 953 height 1104
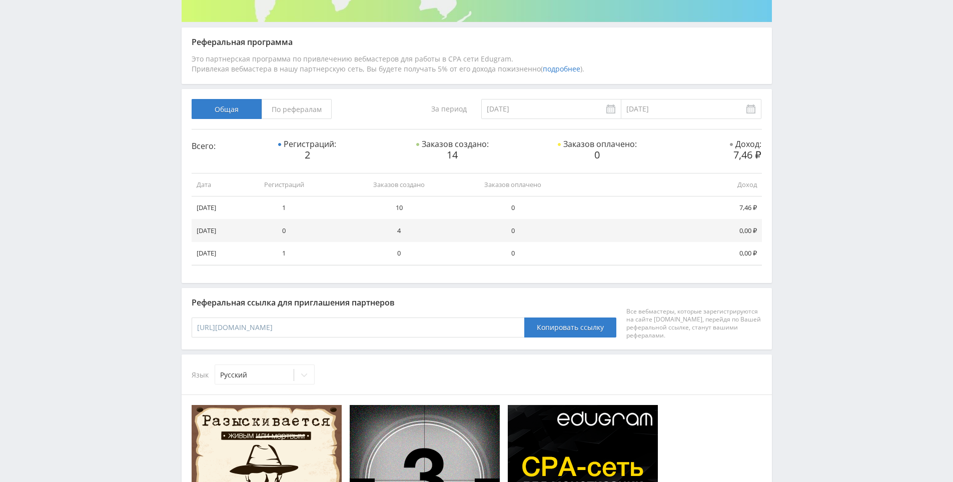
drag, startPoint x: 829, startPoint y: 177, endPoint x: 820, endPoint y: 165, distance: 15.0
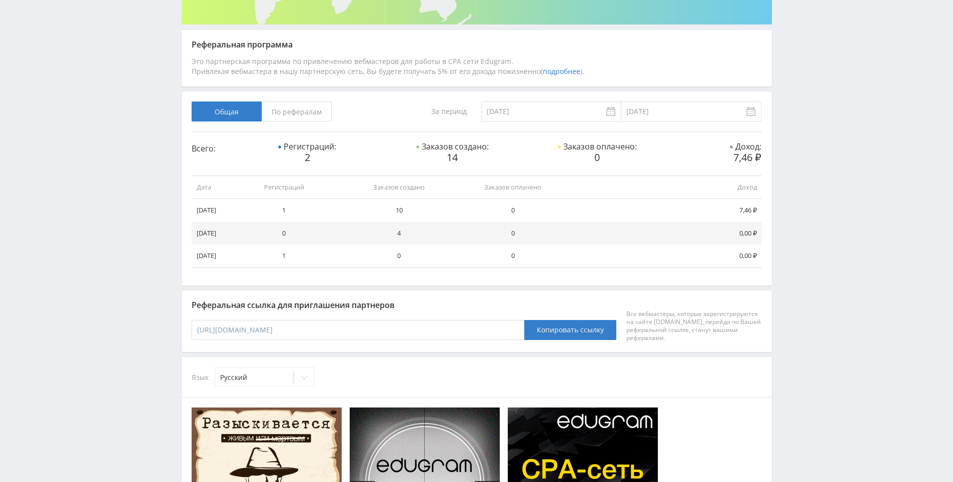
drag, startPoint x: 820, startPoint y: 165, endPoint x: 820, endPoint y: 154, distance: 11.0
click at [818, 127] on div "Telegram-канал Инструменты База знаний Ваш менеджер: Alex Alex Online @edugram_…" at bounding box center [476, 377] width 953 height 1104
click at [810, 89] on div "Telegram-канал Инструменты База знаний Ваш менеджер: Alex Alex Online @edugram_…" at bounding box center [476, 377] width 953 height 1104
click at [810, 90] on div "Telegram-канал Инструменты База знаний Ваш менеджер: Alex Alex Online @edugram_…" at bounding box center [476, 377] width 953 height 1104
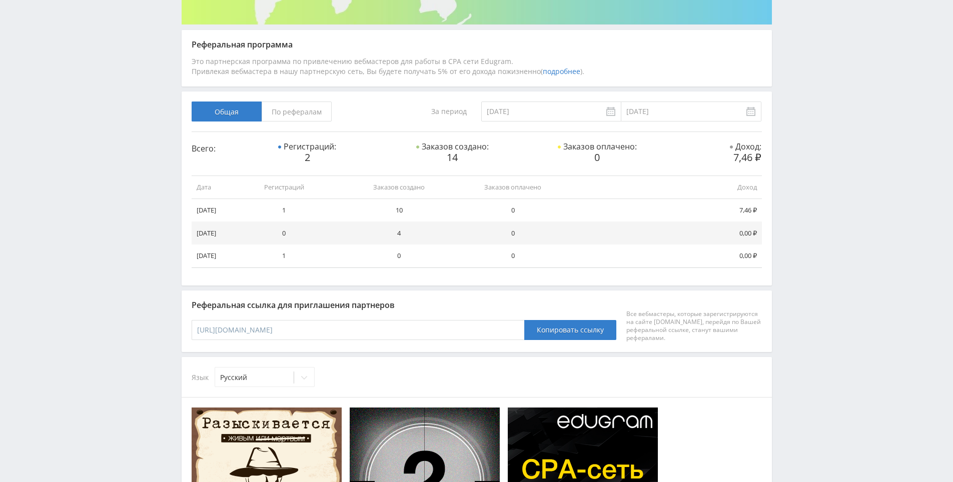
drag, startPoint x: 810, startPoint y: 90, endPoint x: 807, endPoint y: 75, distance: 14.9
click at [807, 75] on div "Telegram-канал Инструменты База знаний Ваш менеджер: Alex Alex Online @edugram_…" at bounding box center [476, 377] width 953 height 1104
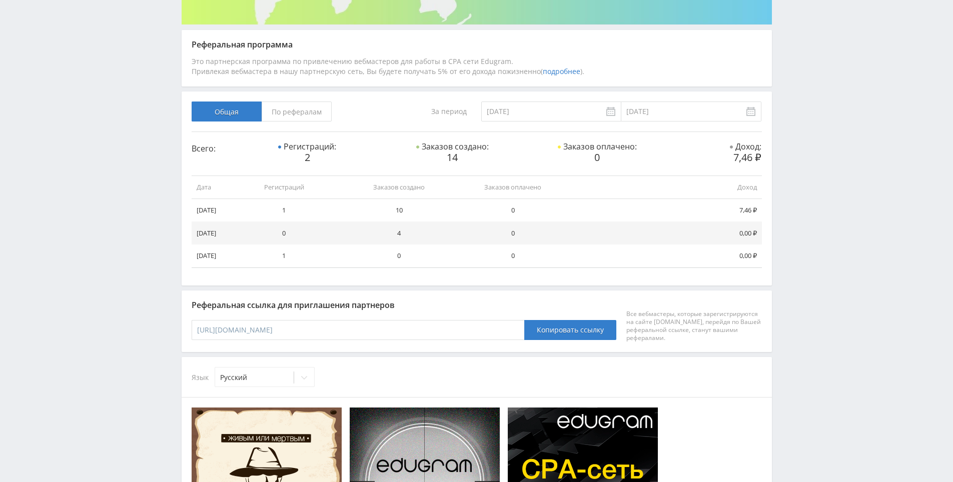
click at [807, 75] on div "Telegram-канал Инструменты База знаний Ваш менеджер: Alex Alex Online @edugram_…" at bounding box center [476, 377] width 953 height 1104
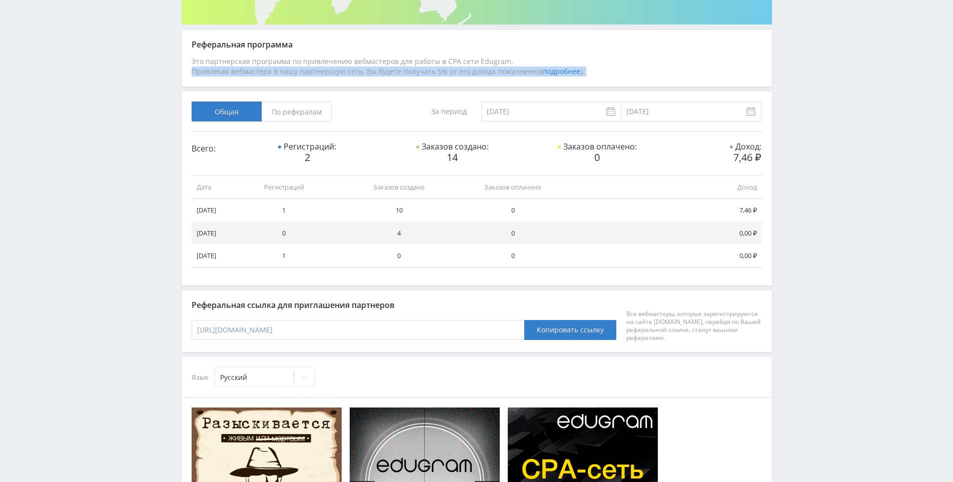
click at [807, 75] on div "Telegram-канал Инструменты База знаний Ваш менеджер: Alex Alex Online @edugram_…" at bounding box center [476, 377] width 953 height 1104
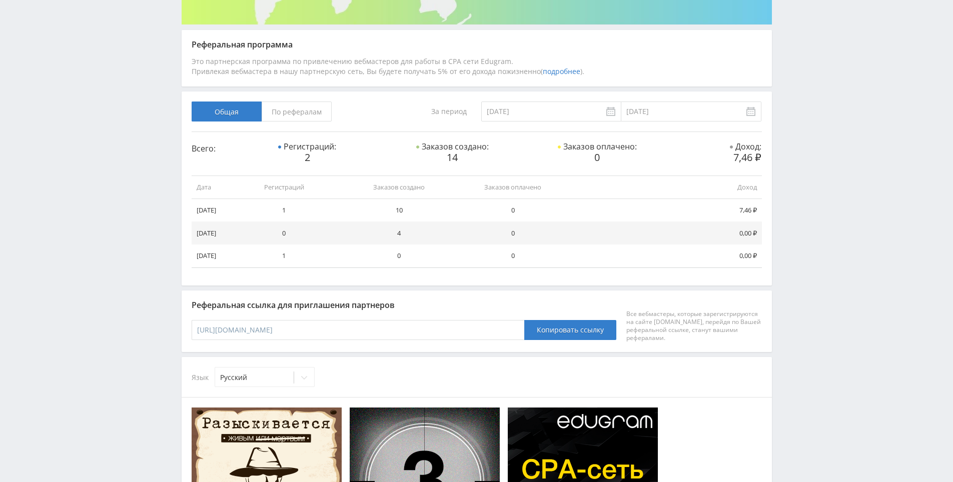
click at [805, 65] on div "Telegram-канал Инструменты База знаний Ваш менеджер: Alex Alex Online @edugram_…" at bounding box center [476, 377] width 953 height 1104
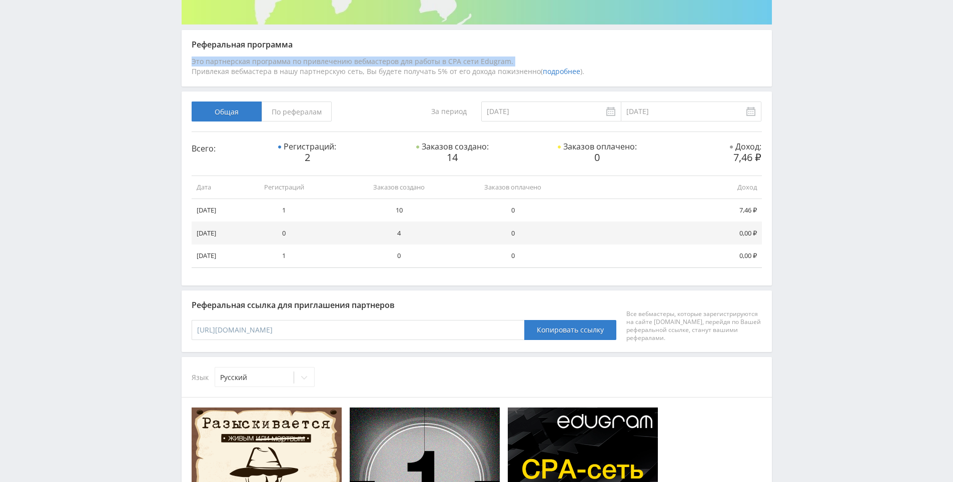
click at [805, 65] on div "Telegram-канал Инструменты База знаний Ваш менеджер: Alex Alex Online @edugram_…" at bounding box center [476, 377] width 953 height 1104
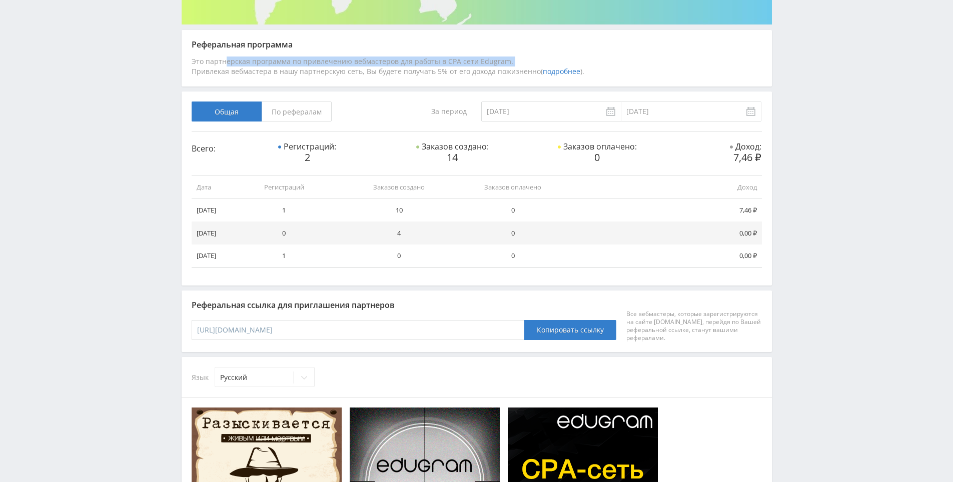
click at [805, 65] on div "Telegram-канал Инструменты База знаний Ваш менеджер: Alex Alex Online @edugram_…" at bounding box center [476, 377] width 953 height 1104
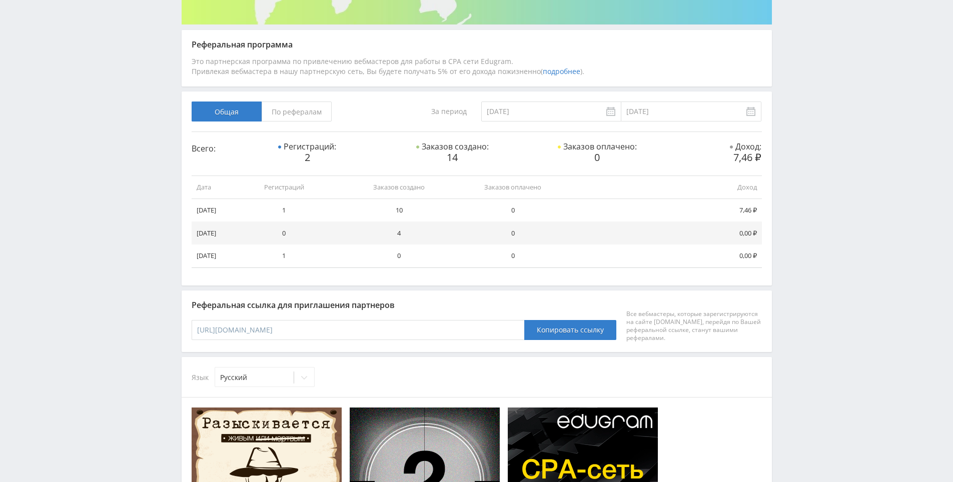
click at [795, 35] on div "Telegram-канал Инструменты База знаний Ваш менеджер: Alex Alex Online @edugram_…" at bounding box center [476, 377] width 953 height 1104
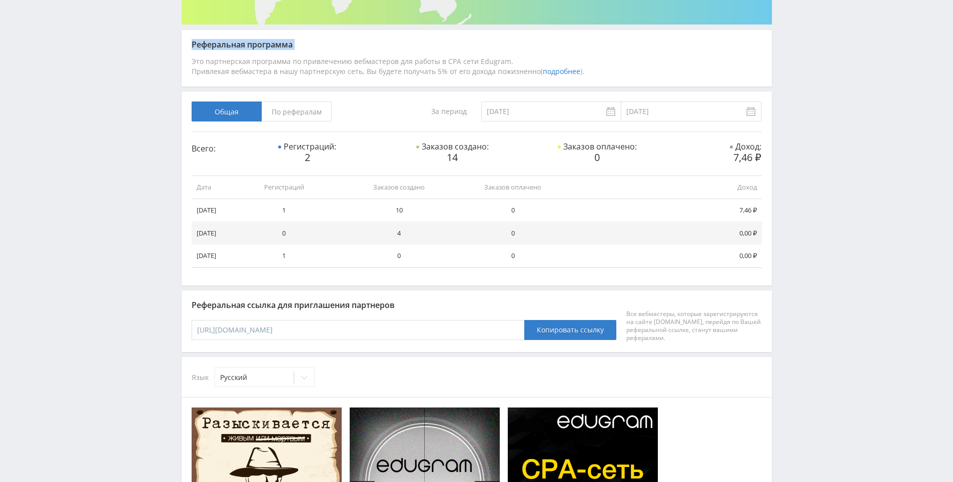
click at [795, 35] on div "Telegram-канал Инструменты База знаний Ваш менеджер: Alex Alex Online @edugram_…" at bounding box center [476, 377] width 953 height 1104
click at [793, 33] on div "Telegram-канал Инструменты База знаний Ваш менеджер: Alex Alex Online @edugram_…" at bounding box center [476, 377] width 953 height 1104
drag, startPoint x: 823, startPoint y: 246, endPoint x: 802, endPoint y: 171, distance: 77.8
click at [795, 152] on div "Telegram-канал Инструменты База знаний Ваш менеджер: Alex Alex Online @edugram_…" at bounding box center [476, 377] width 953 height 1104
click at [791, 130] on div "Telegram-канал Инструменты База знаний Ваш менеджер: Alex Alex Online @edugram_…" at bounding box center [476, 377] width 953 height 1104
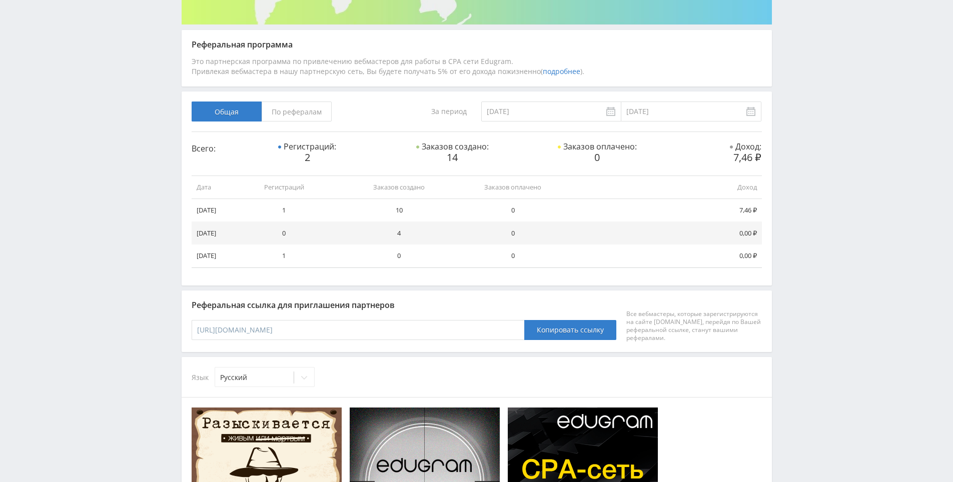
click at [791, 130] on div "Telegram-канал Инструменты База знаний Ваш менеджер: Alex Alex Online @edugram_…" at bounding box center [476, 377] width 953 height 1104
click at [790, 89] on div "Telegram-канал Инструменты База знаний Ваш менеджер: Alex Alex Online @edugram_…" at bounding box center [476, 377] width 953 height 1104
click at [792, 94] on div "Telegram-канал Инструменты База знаний Ваш менеджер: Alex Alex Online @edugram_…" at bounding box center [476, 377] width 953 height 1104
click at [790, 75] on div "Telegram-канал Инструменты База знаний Ваш менеджер: Alex Alex Online @edugram_…" at bounding box center [476, 377] width 953 height 1104
click at [790, 74] on div "Telegram-канал Инструменты База знаний Ваш менеджер: Alex Alex Online @edugram_…" at bounding box center [476, 377] width 953 height 1104
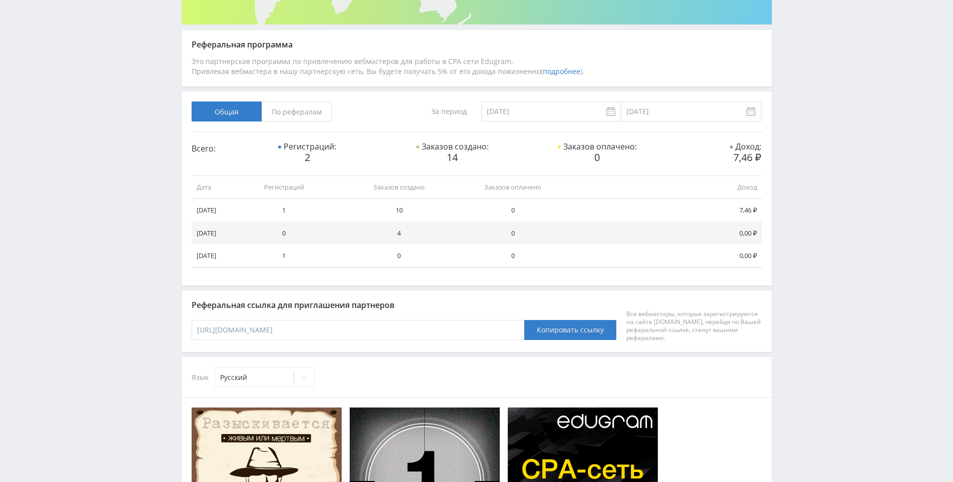
click at [780, 61] on div "Telegram-канал Инструменты База знаний Ваш менеджер: Alex Alex Online @edugram_…" at bounding box center [476, 377] width 953 height 1104
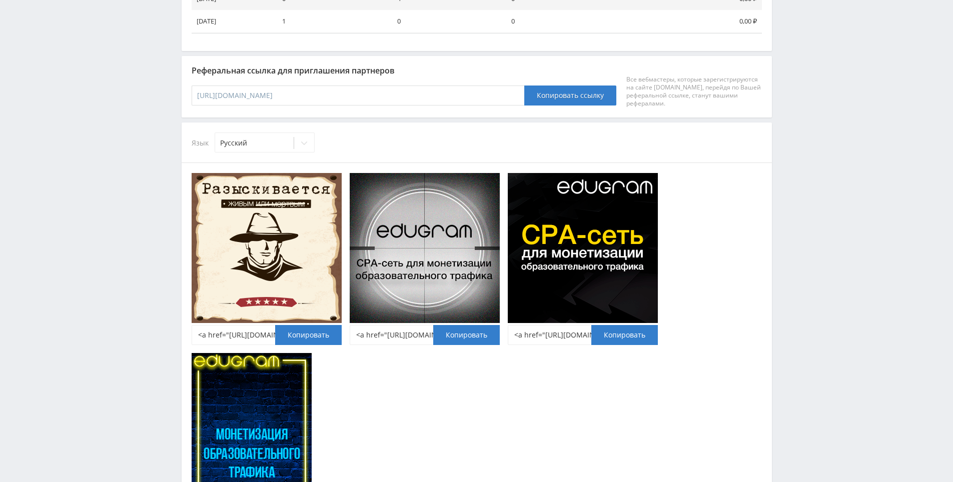
drag, startPoint x: 796, startPoint y: 104, endPoint x: 809, endPoint y: 176, distance: 72.7
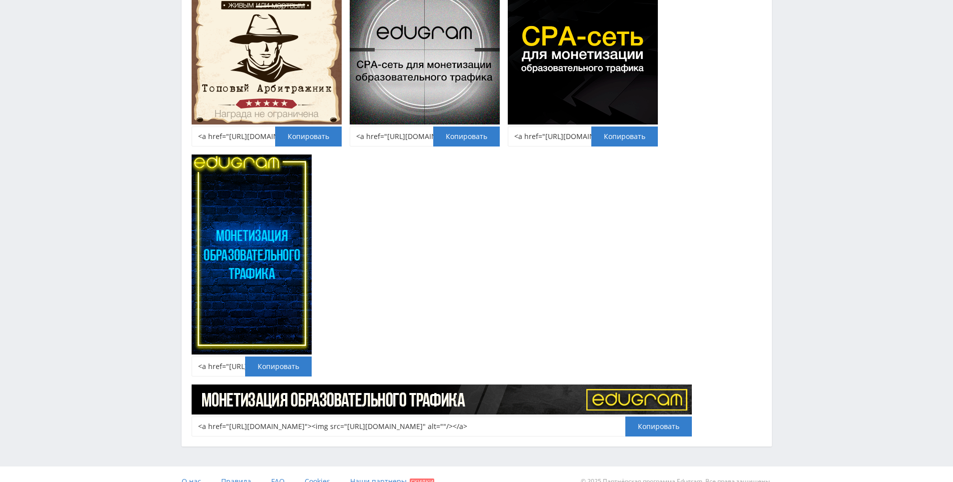
drag, startPoint x: 830, startPoint y: 328, endPoint x: 834, endPoint y: 337, distance: 10.1
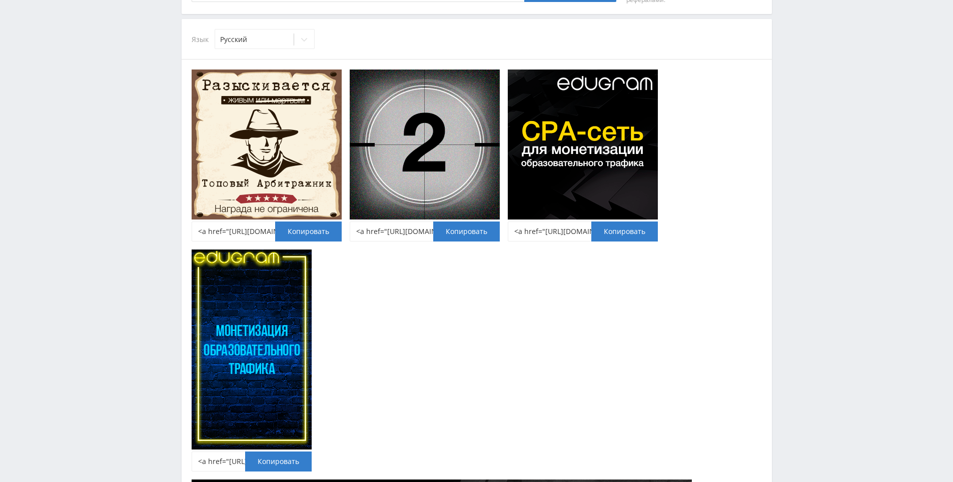
scroll to position [0, 0]
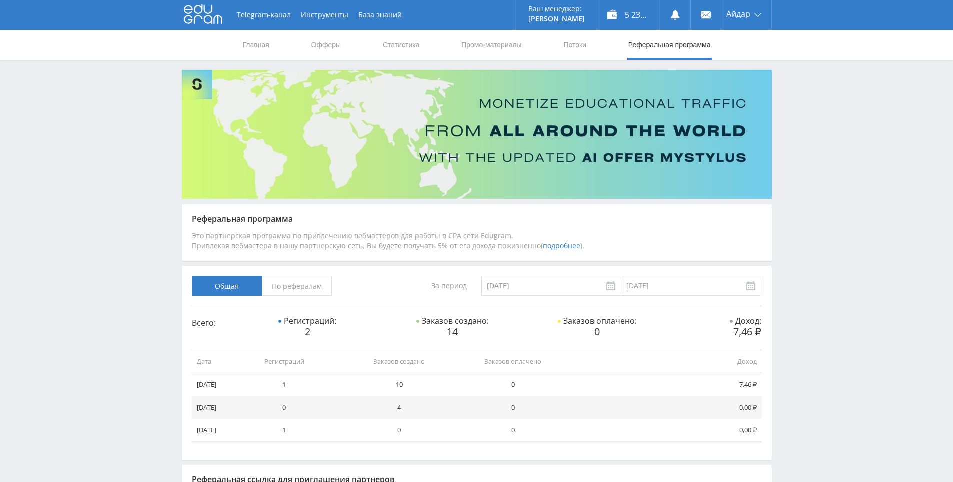
drag, startPoint x: 834, startPoint y: 337, endPoint x: 802, endPoint y: 192, distance: 148.5
click at [410, 47] on link "Статистика" at bounding box center [401, 45] width 39 height 30
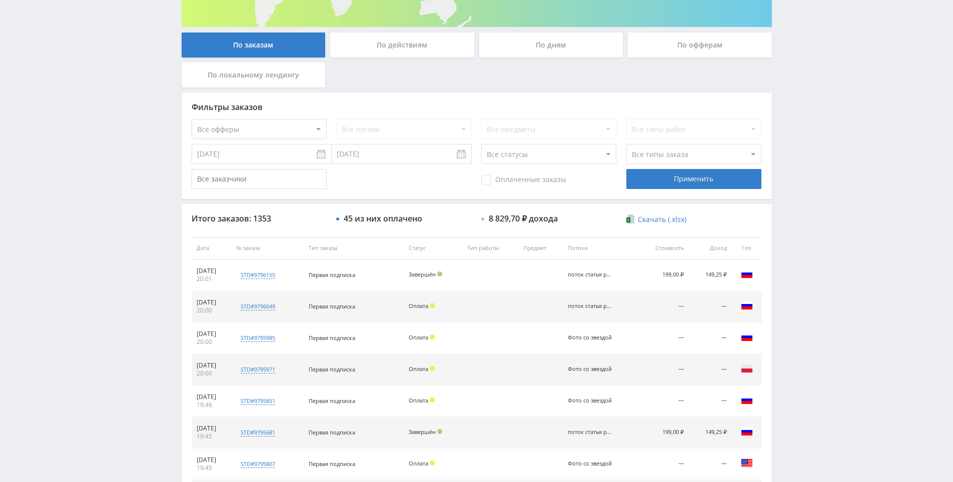
drag, startPoint x: 803, startPoint y: 233, endPoint x: 809, endPoint y: 280, distance: 47.4
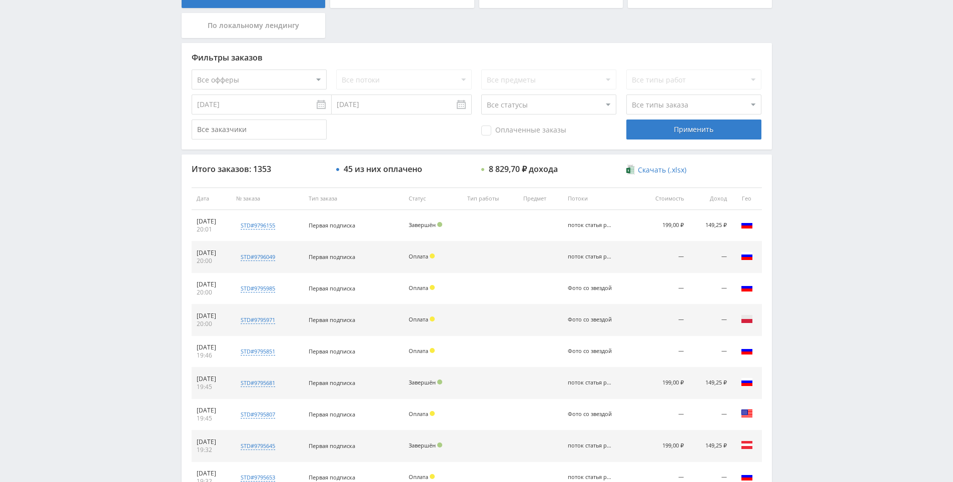
click at [817, 168] on div "Telegram-канал Инструменты База знаний Ваш менеджер: [PERSON_NAME] Online @edug…" at bounding box center [476, 198] width 953 height 840
click at [815, 129] on div "Telegram-канал Инструменты База знаний Ваш менеджер: [PERSON_NAME] Online @edug…" at bounding box center [476, 198] width 953 height 840
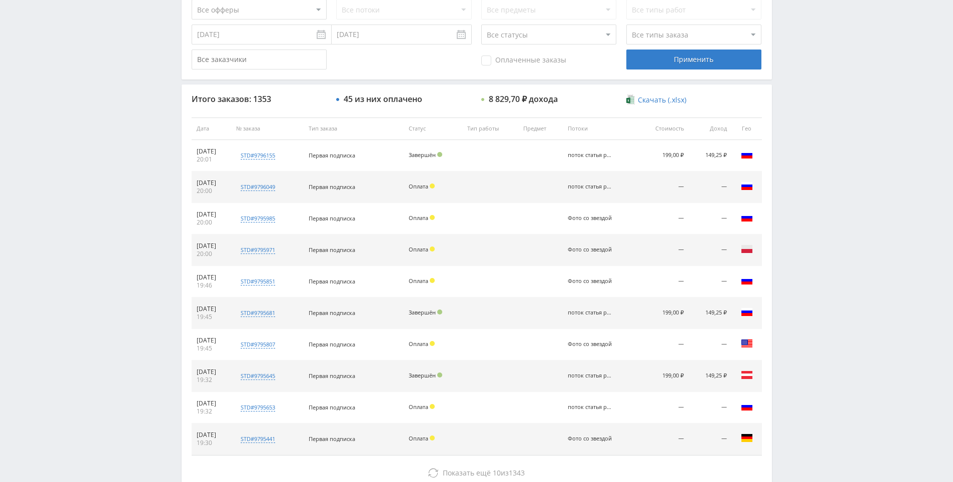
scroll to position [358, 0]
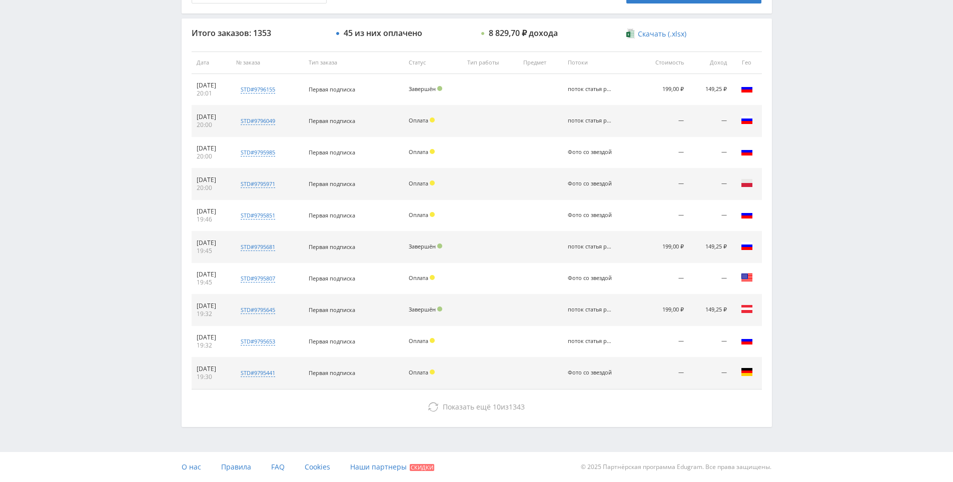
drag, startPoint x: 804, startPoint y: 289, endPoint x: 788, endPoint y: 303, distance: 21.3
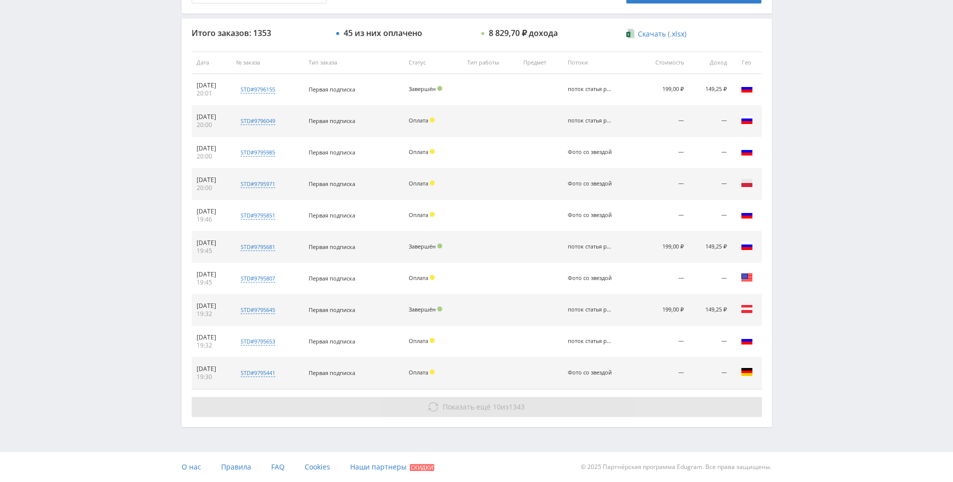
click at [540, 400] on div "Итого заказов: 1353 45 из них оплачено 8 829,70 ₽ дохода Скачать (.xlsx) Дата №…" at bounding box center [477, 223] width 590 height 408
click at [541, 402] on button "Показать ещё 10 из 1343" at bounding box center [477, 407] width 570 height 20
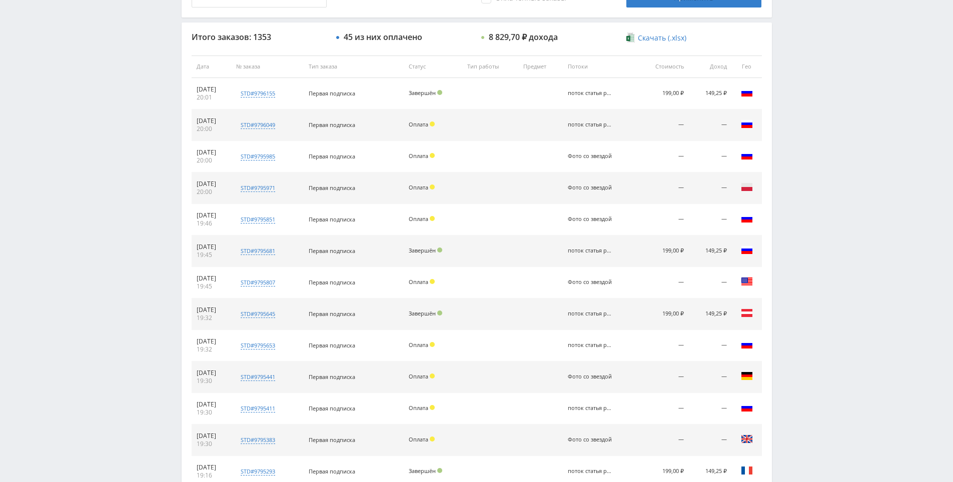
scroll to position [0, 0]
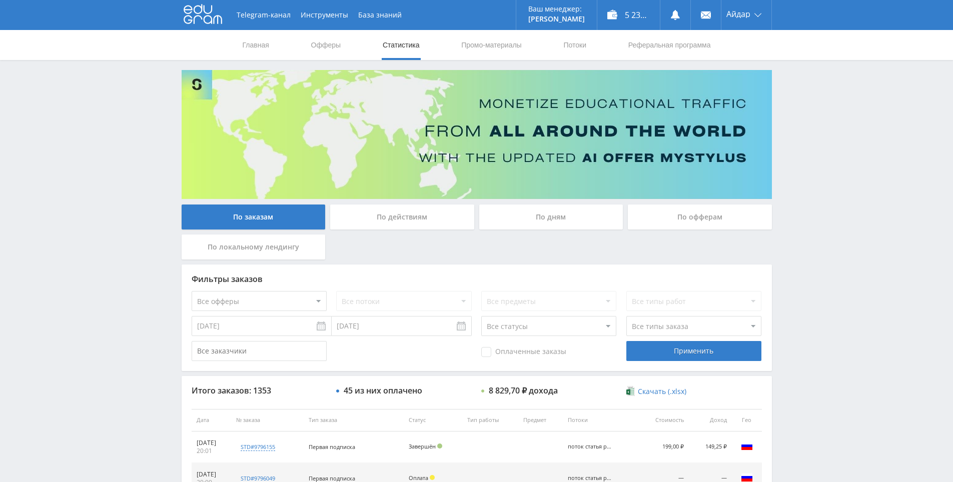
drag, startPoint x: 773, startPoint y: 228, endPoint x: 487, endPoint y: 118, distance: 306.1
click at [514, 353] on span "Оплаченные заказы" at bounding box center [523, 352] width 85 height 10
click at [0, 0] on input "Оплаченные заказы" at bounding box center [0, 0] width 0 height 0
click at [716, 366] on div "Фильтры заказов Все офферы MyStylus MyStylus - Revshare Кэмп Studybay Автор24 S…" at bounding box center [477, 318] width 590 height 107
click at [713, 352] on div "Применить" at bounding box center [693, 351] width 135 height 20
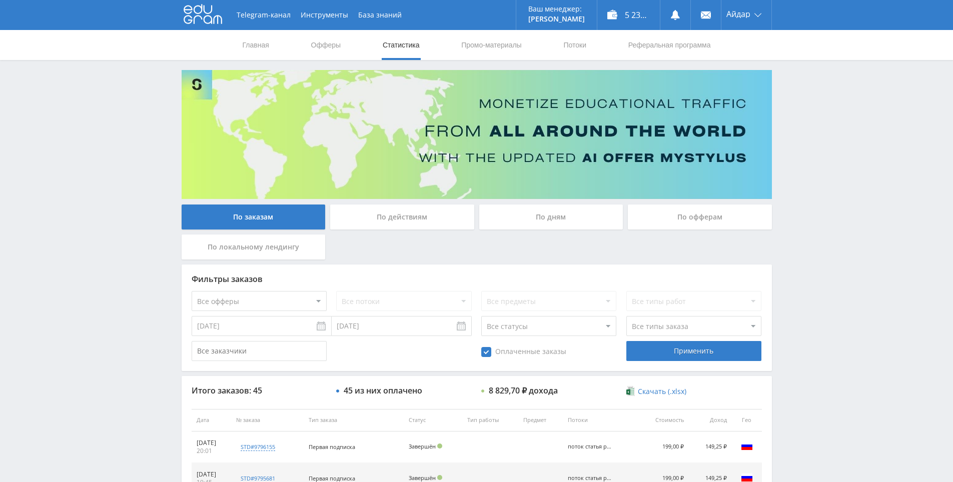
click at [248, 326] on input "[DATE]" at bounding box center [262, 326] width 140 height 20
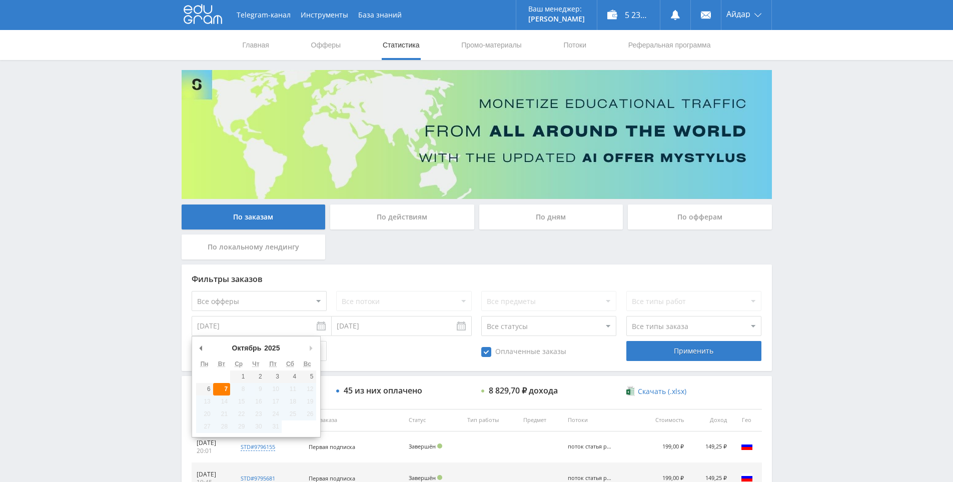
type input "[DATE]"
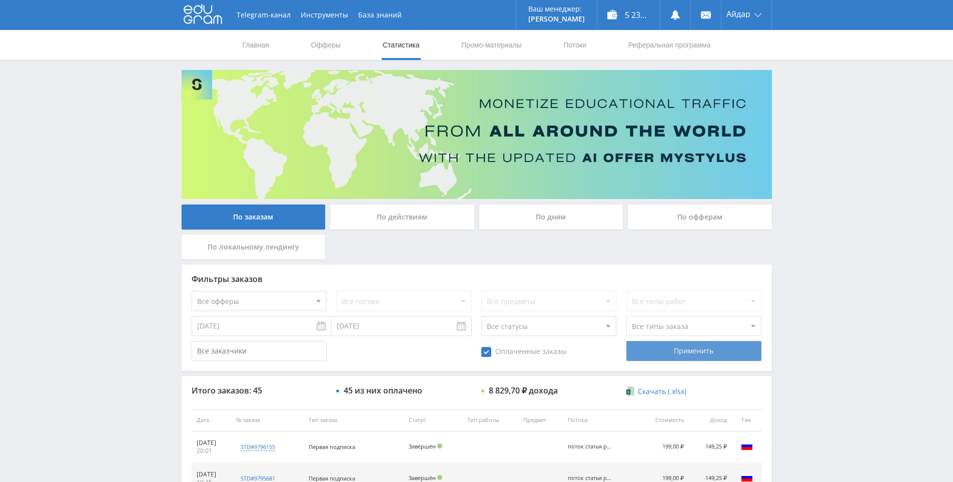
click at [683, 346] on div "Применить" at bounding box center [693, 351] width 135 height 20
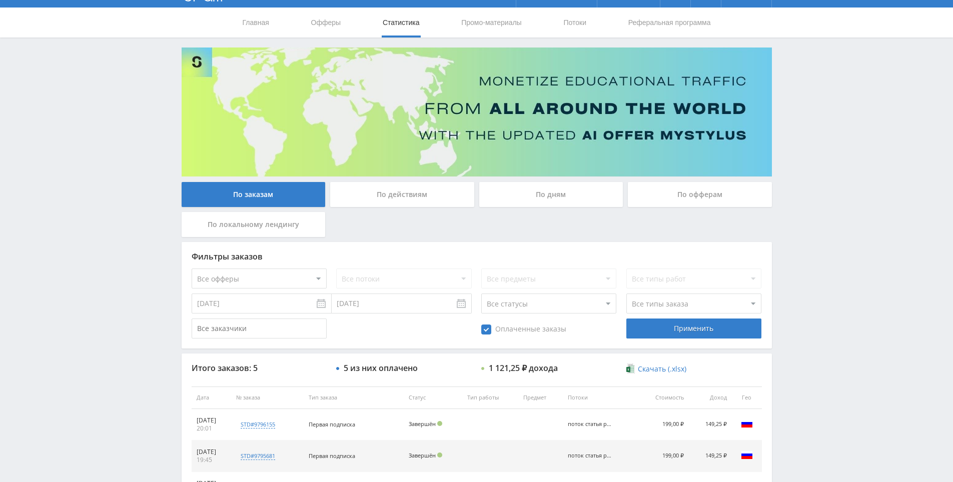
scroll to position [82, 0]
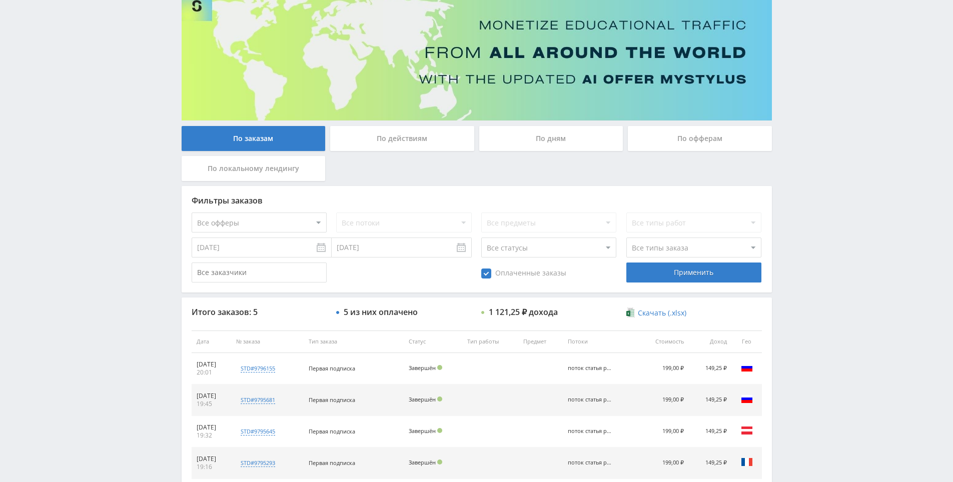
drag, startPoint x: 864, startPoint y: 270, endPoint x: 864, endPoint y: 275, distance: 5.5
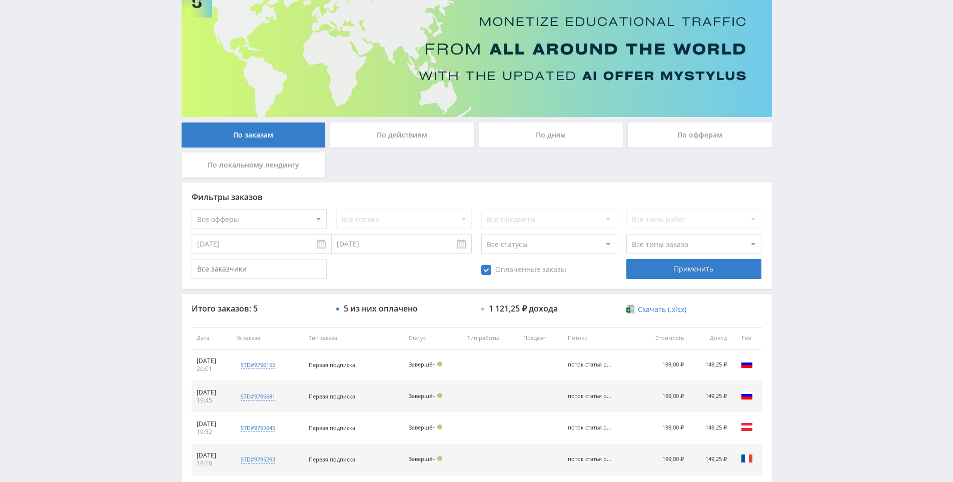
click at [862, 221] on div "Telegram-канал Инструменты База знаний Ваш менеджер: [PERSON_NAME] Online @edug…" at bounding box center [476, 249] width 953 height 662
drag, startPoint x: 844, startPoint y: 193, endPoint x: 519, endPoint y: 137, distance: 329.3
click at [829, 187] on div "Telegram-канал Инструменты База знаний Ваш менеджер: [PERSON_NAME] Online @edug…" at bounding box center [476, 249] width 953 height 662
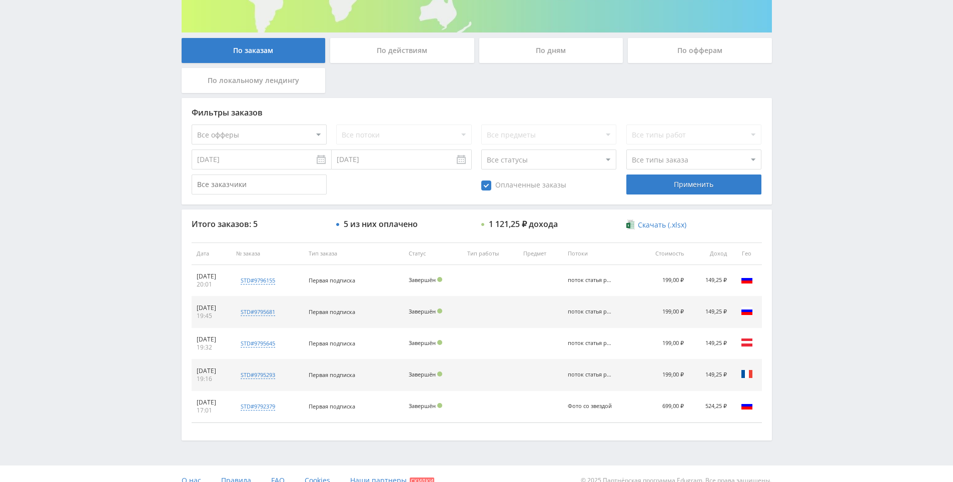
scroll to position [180, 0]
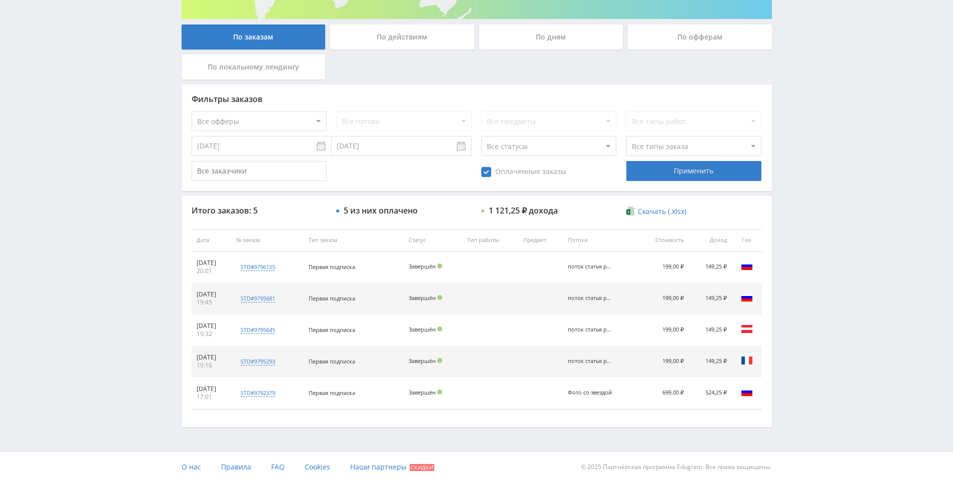
drag, startPoint x: 813, startPoint y: 251, endPoint x: 832, endPoint y: 365, distance: 115.0
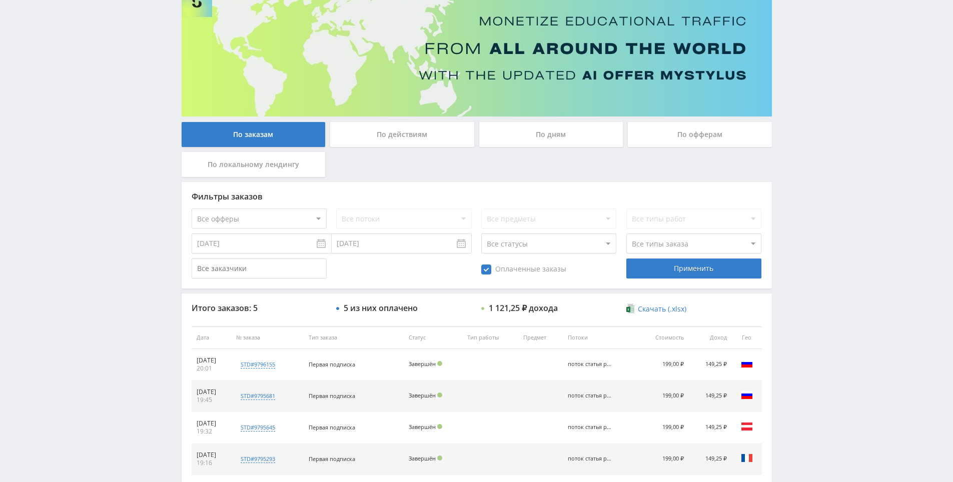
scroll to position [0, 0]
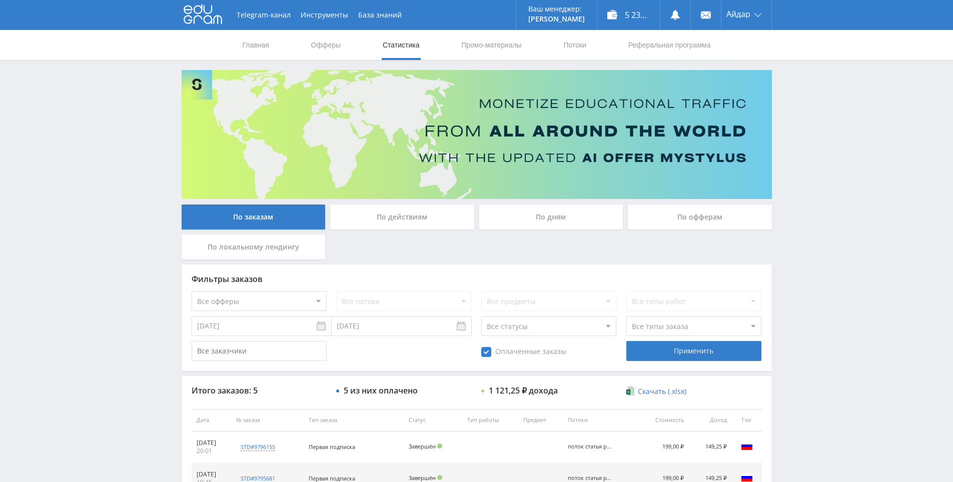
drag, startPoint x: 822, startPoint y: 363, endPoint x: 822, endPoint y: 292, distance: 71.0
